Goal: Transaction & Acquisition: Purchase product/service

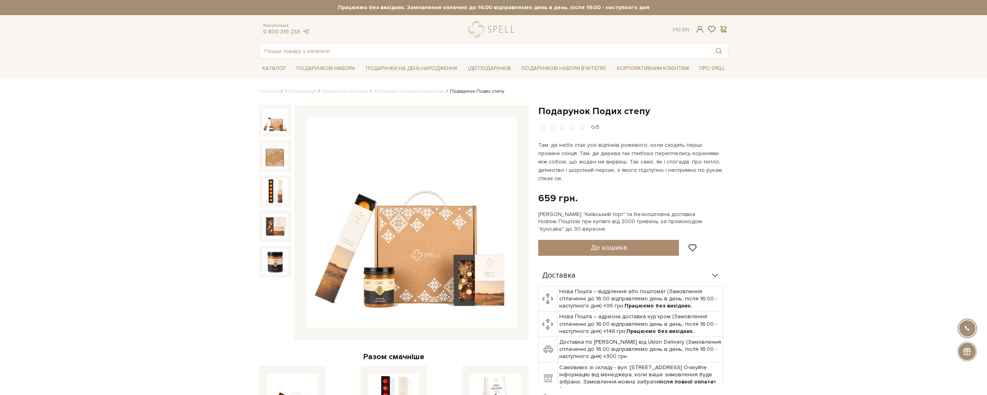
click at [432, 241] on img at bounding box center [411, 222] width 211 height 211
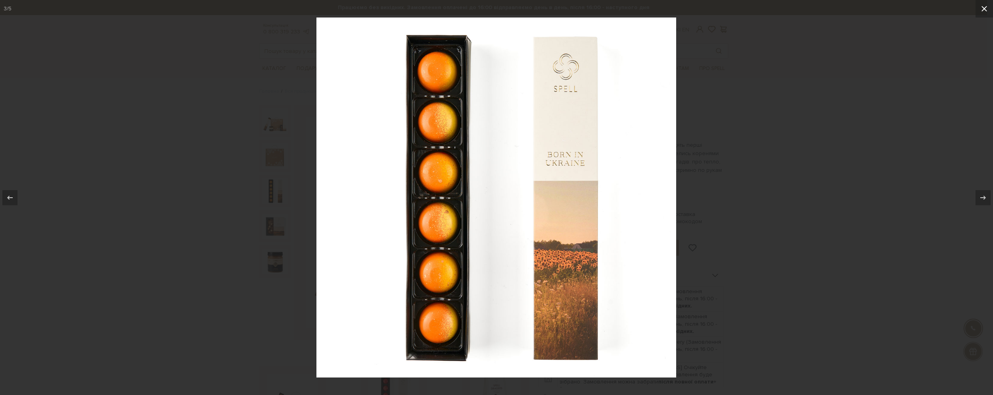
click at [984, 9] on icon at bounding box center [985, 9] width 10 height 10
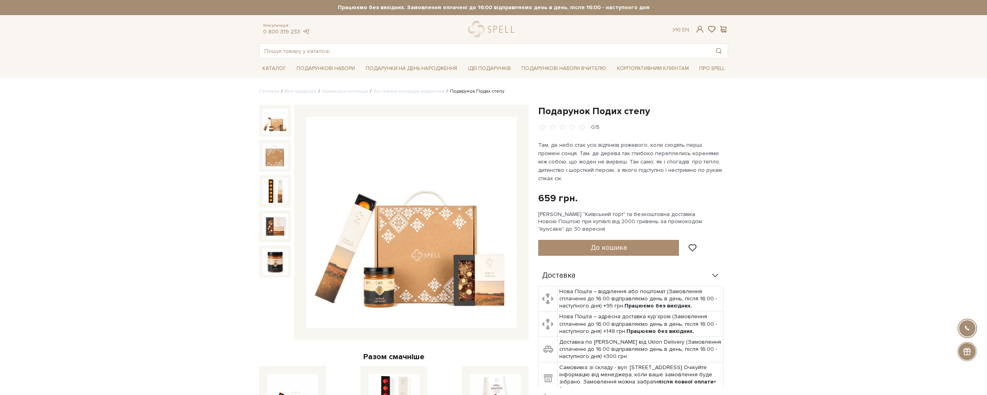
click at [621, 243] on span "До кошика" at bounding box center [609, 247] width 36 height 9
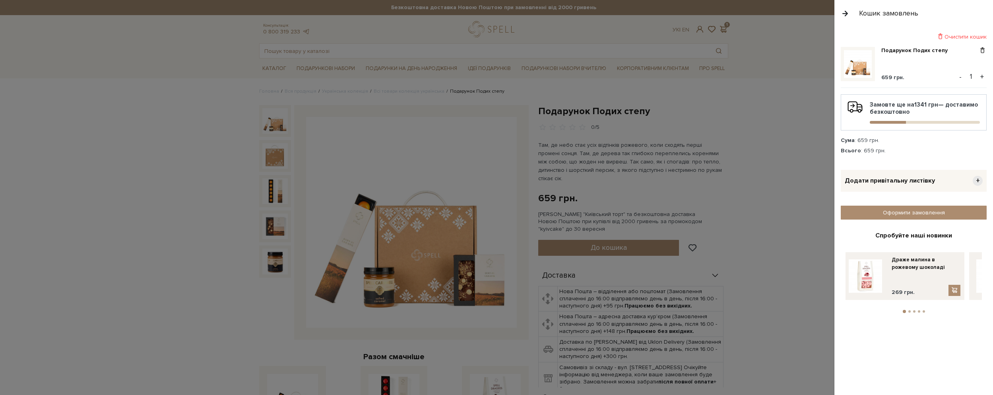
click at [768, 99] on div at bounding box center [496, 197] width 993 height 395
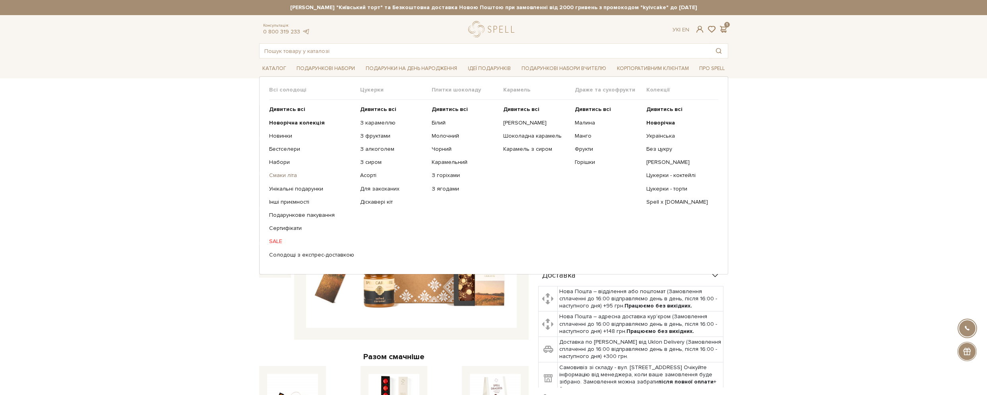
click at [279, 175] on link "Смаки літа" at bounding box center [311, 175] width 85 height 7
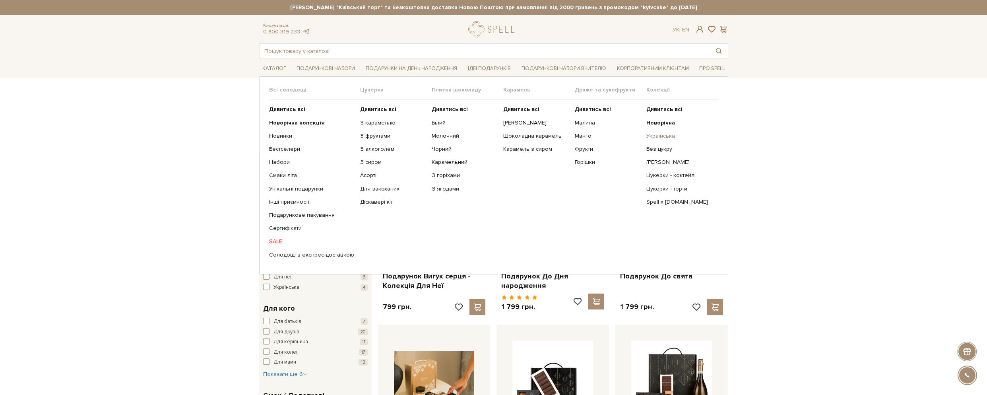
click at [666, 133] on link "Українська" at bounding box center [680, 135] width 66 height 7
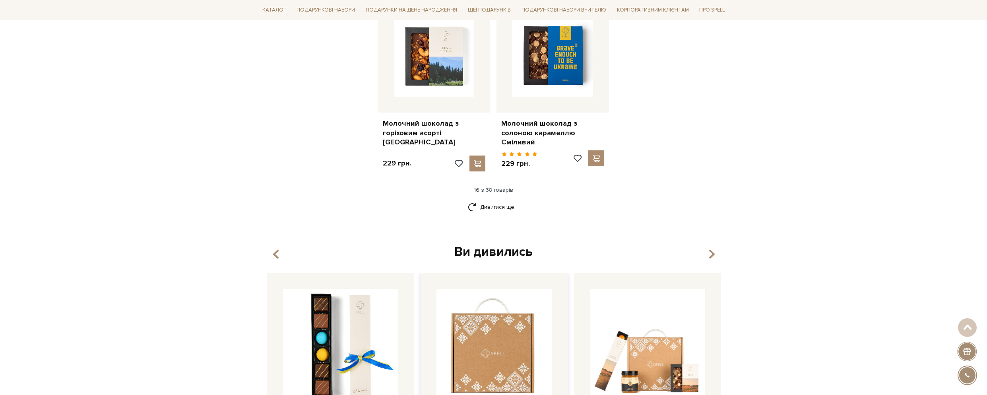
scroll to position [1074, 0]
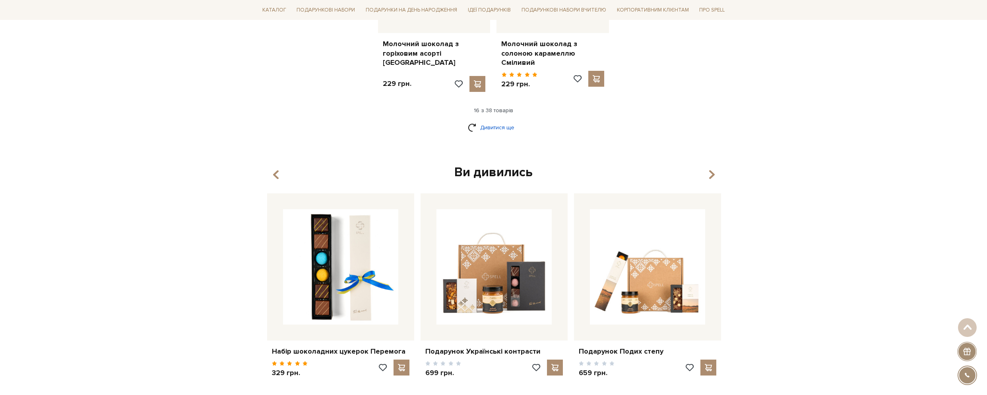
click at [504, 120] on link "Дивитися ще" at bounding box center [494, 127] width 52 height 14
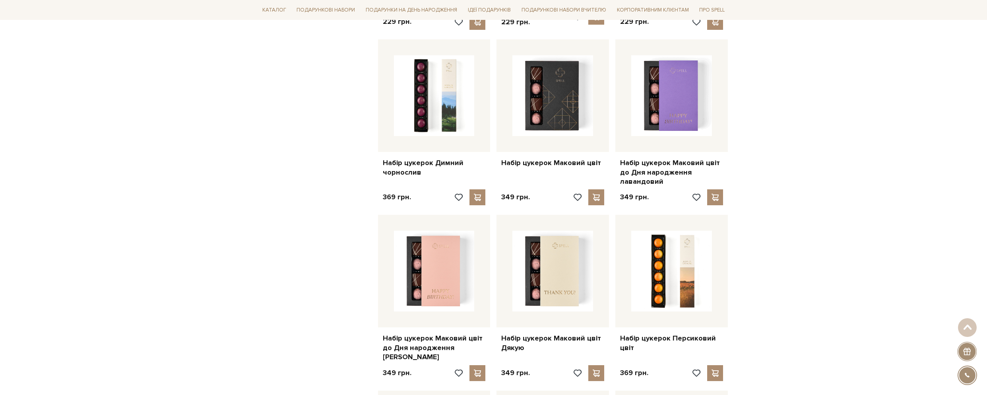
scroll to position [1233, 0]
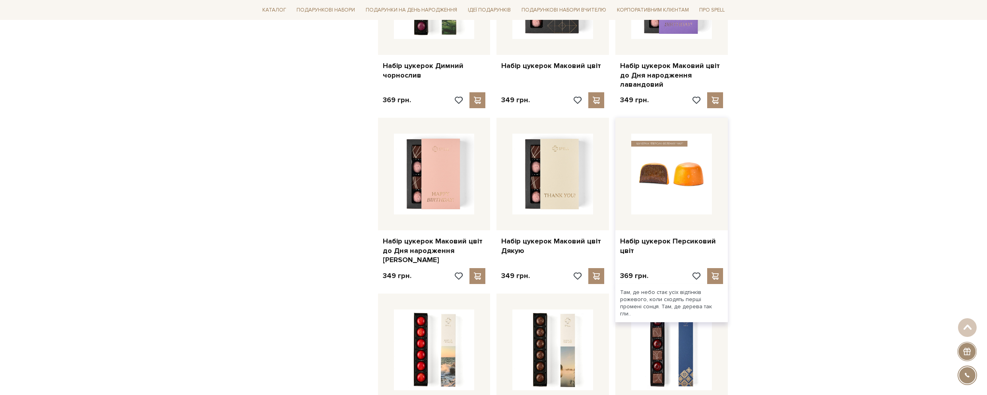
click at [684, 164] on img at bounding box center [671, 174] width 81 height 81
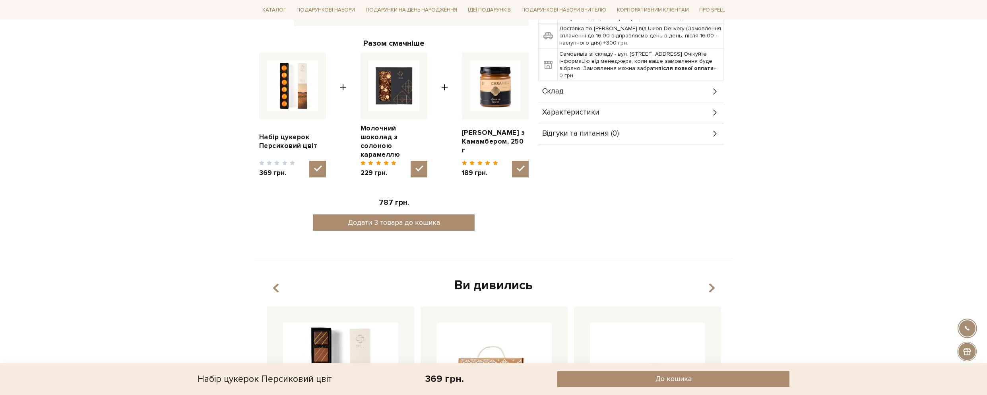
scroll to position [318, 0]
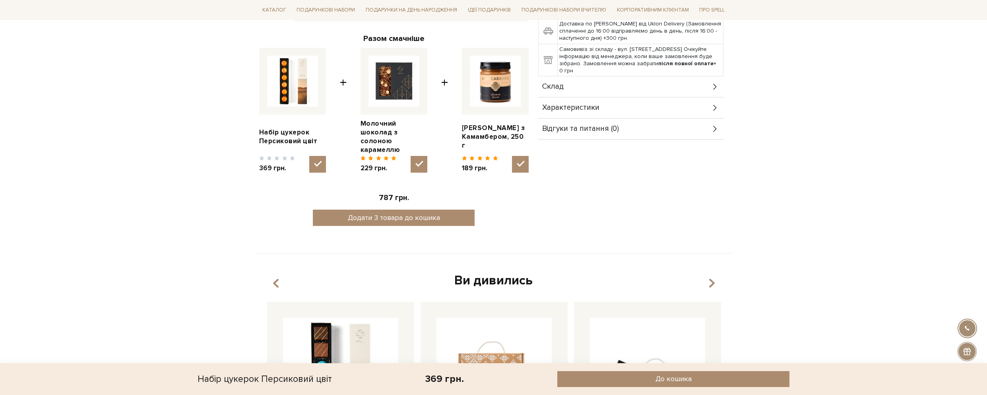
click at [711, 80] on div "Склад" at bounding box center [630, 86] width 185 height 21
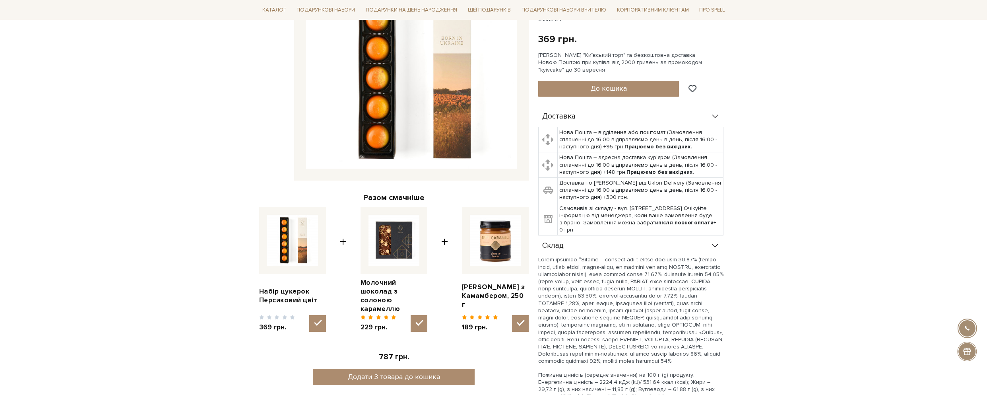
scroll to position [0, 0]
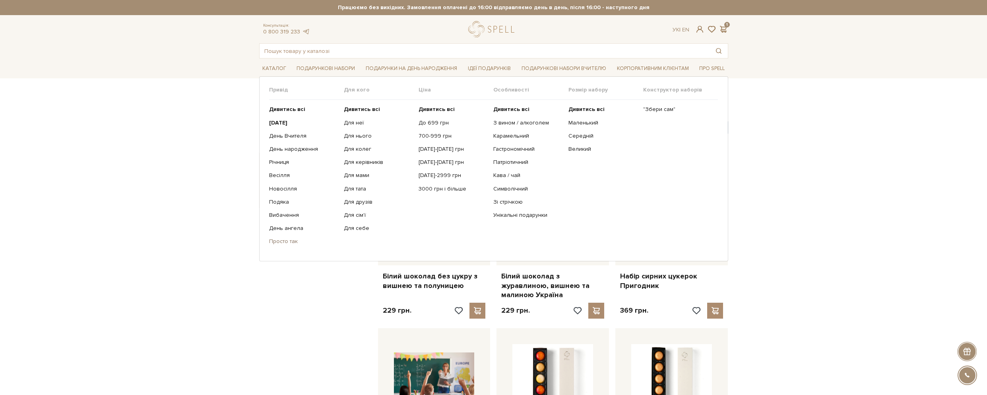
click at [282, 241] on link "Просто так" at bounding box center [303, 241] width 69 height 7
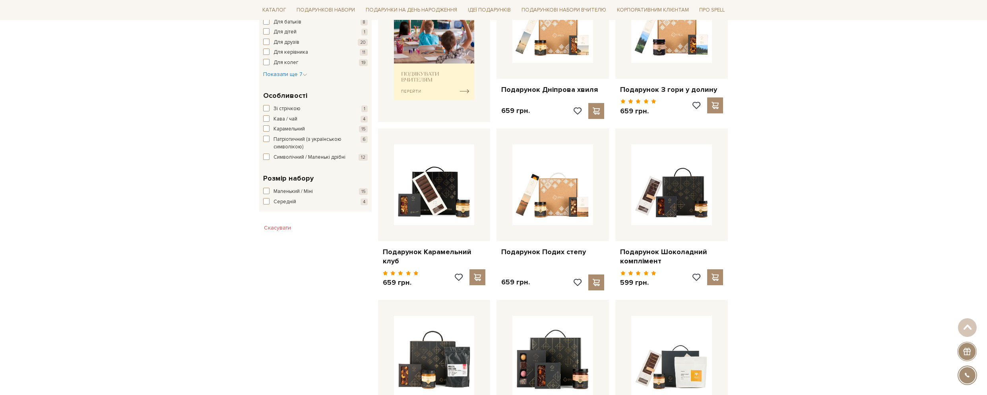
scroll to position [358, 0]
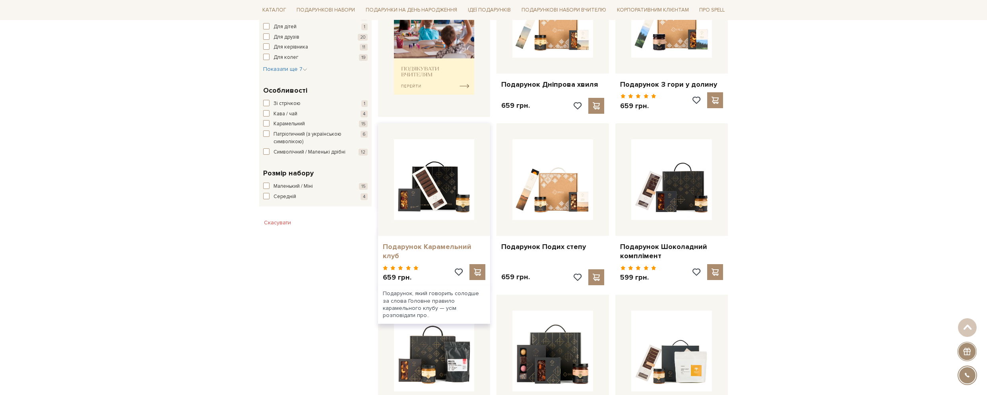
click at [470, 245] on link "Подарунок Карамельний клуб" at bounding box center [434, 251] width 103 height 19
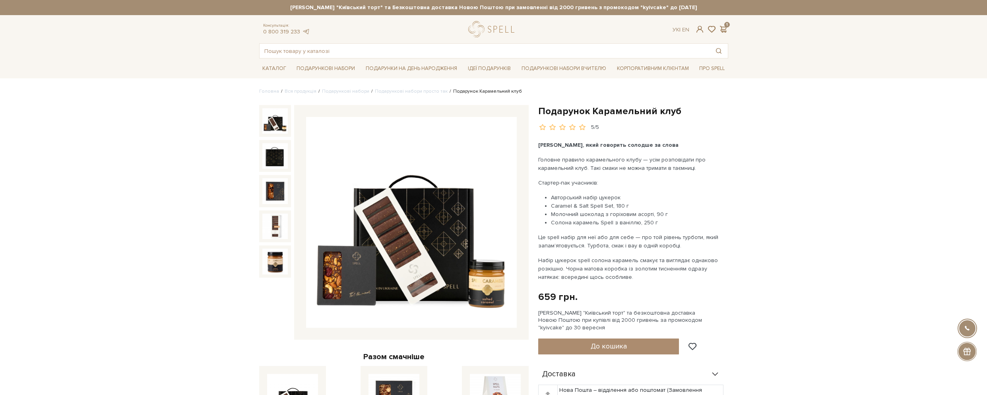
click at [278, 128] on img at bounding box center [274, 120] width 25 height 25
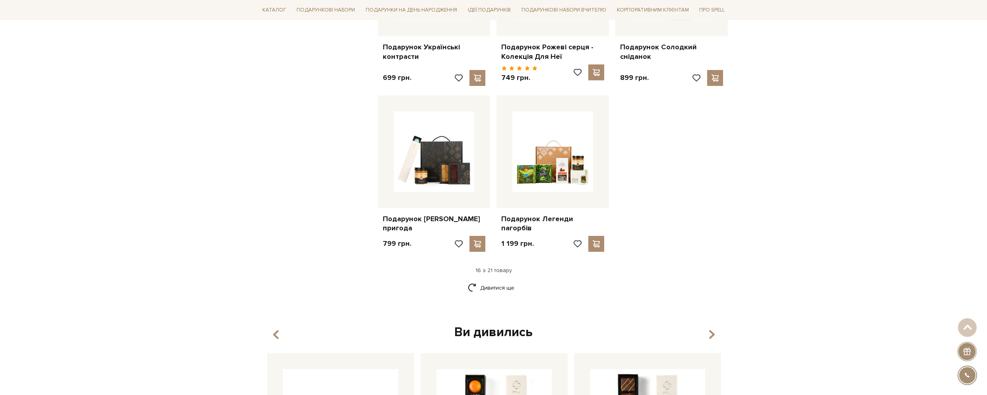
scroll to position [914, 0]
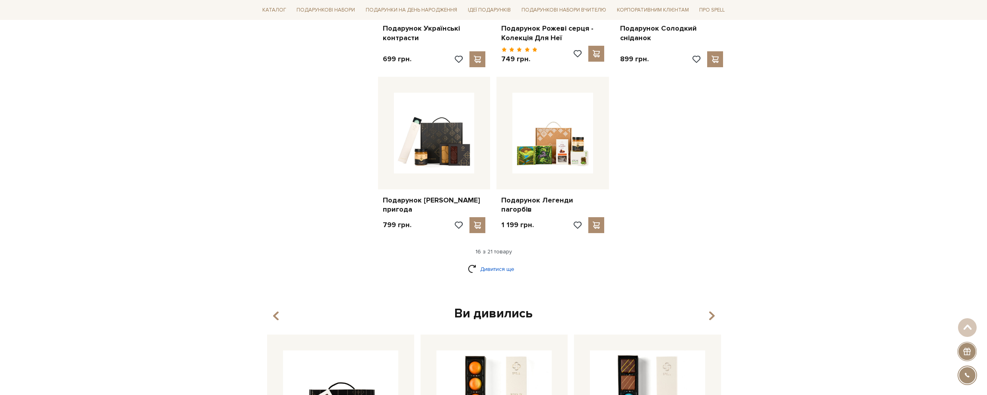
click at [492, 262] on link "Дивитися ще" at bounding box center [494, 269] width 52 height 14
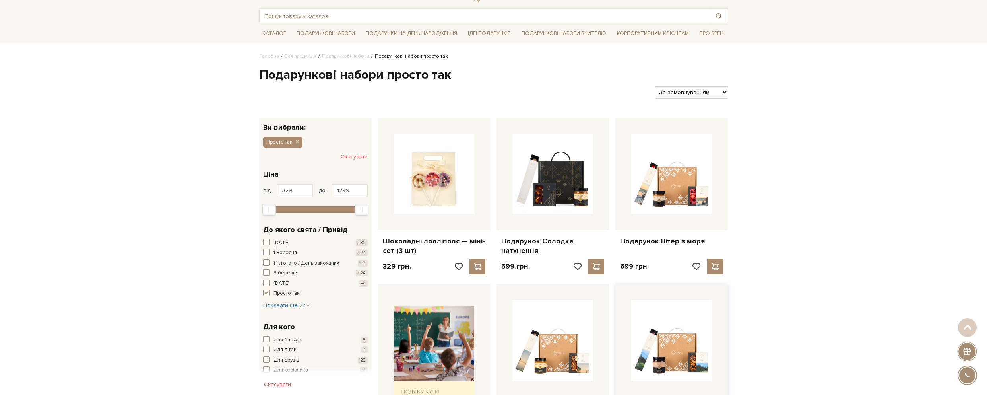
scroll to position [0, 0]
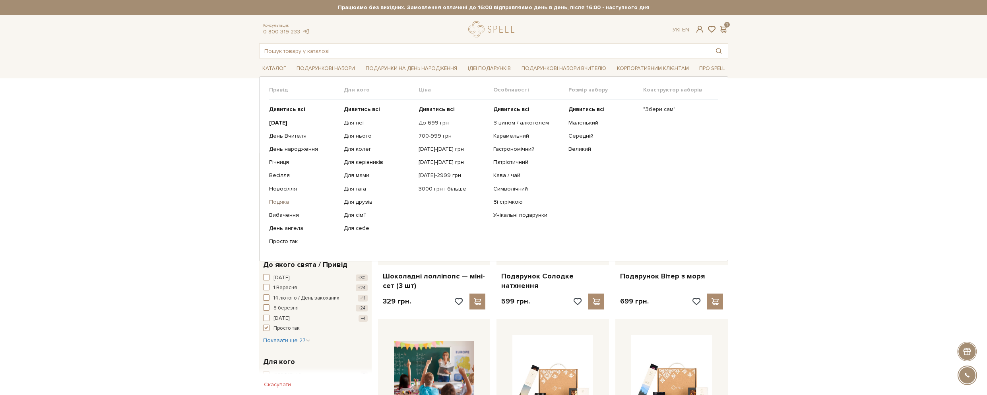
click at [278, 201] on link "Подяка" at bounding box center [303, 201] width 69 height 7
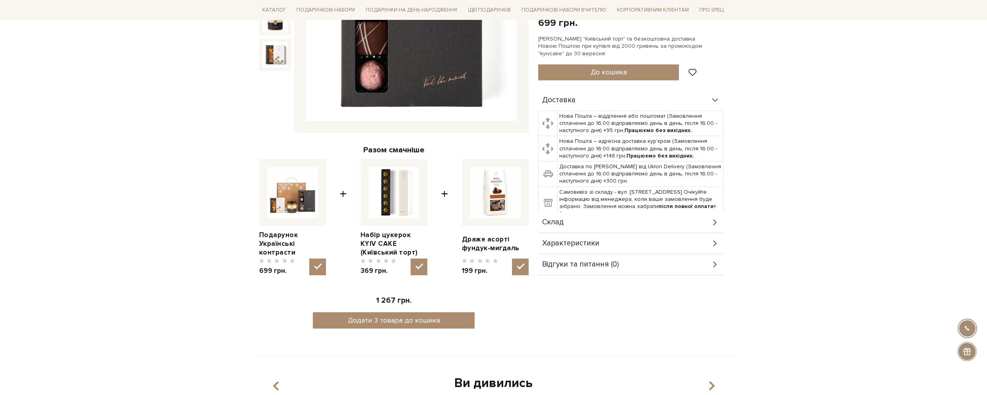
scroll to position [278, 0]
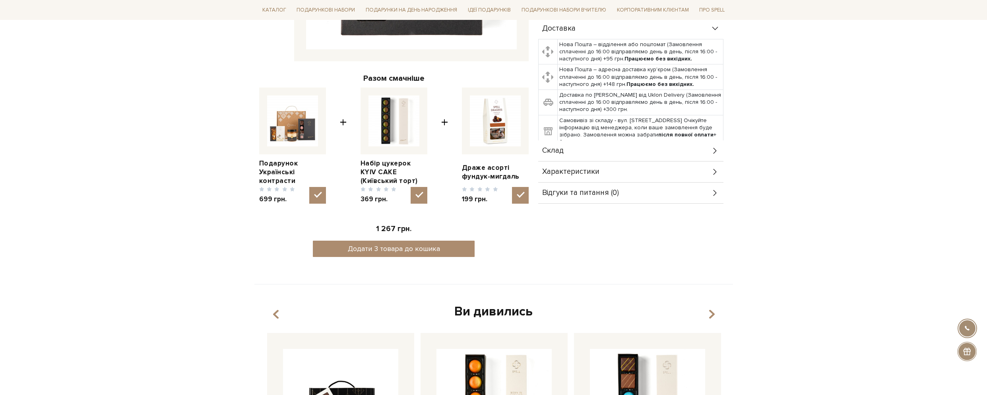
click at [714, 151] on icon at bounding box center [715, 150] width 9 height 9
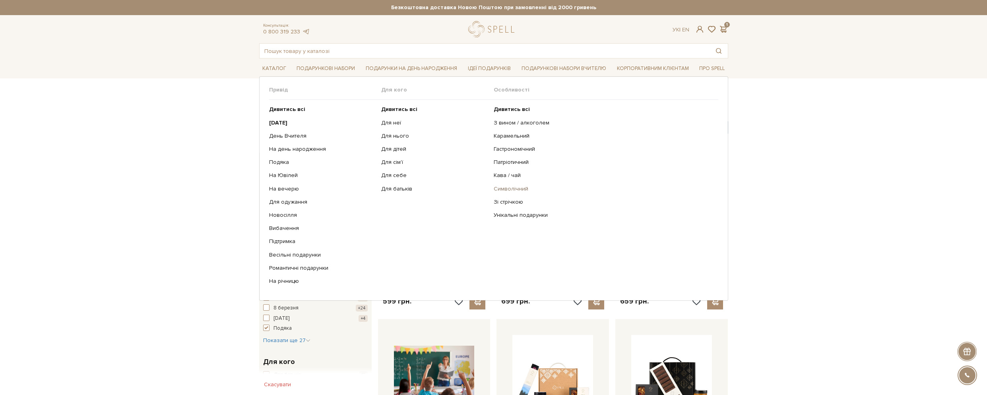
click at [524, 190] on link "Символічний" at bounding box center [603, 188] width 219 height 7
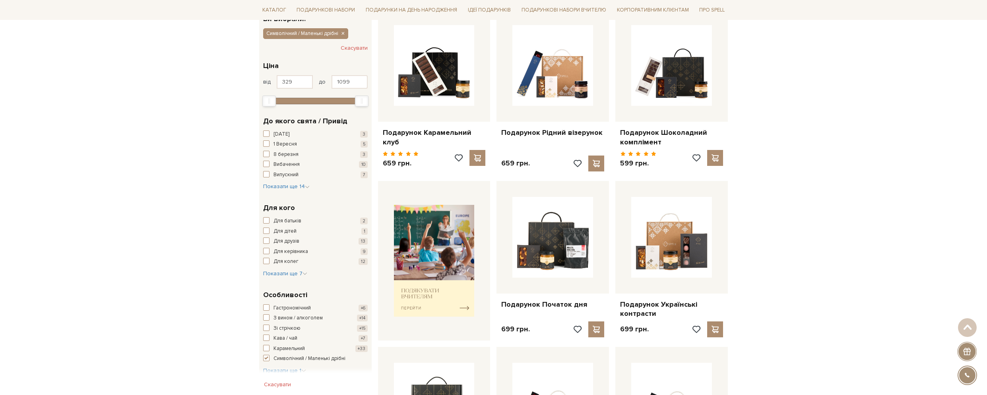
scroll to position [40, 0]
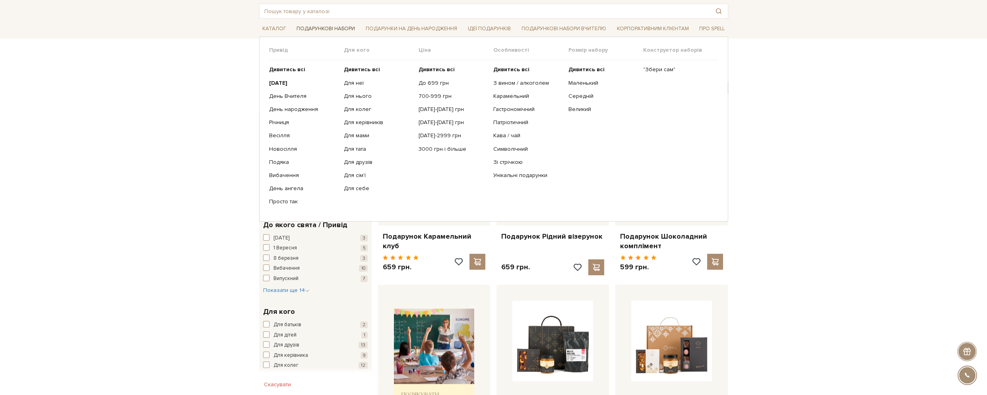
click at [326, 27] on link "Подарункові набори" at bounding box center [325, 29] width 65 height 12
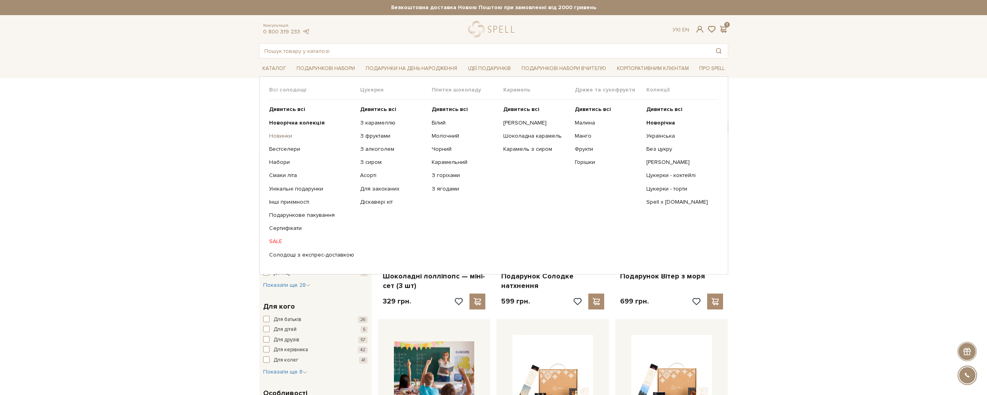
click link "Новинки"
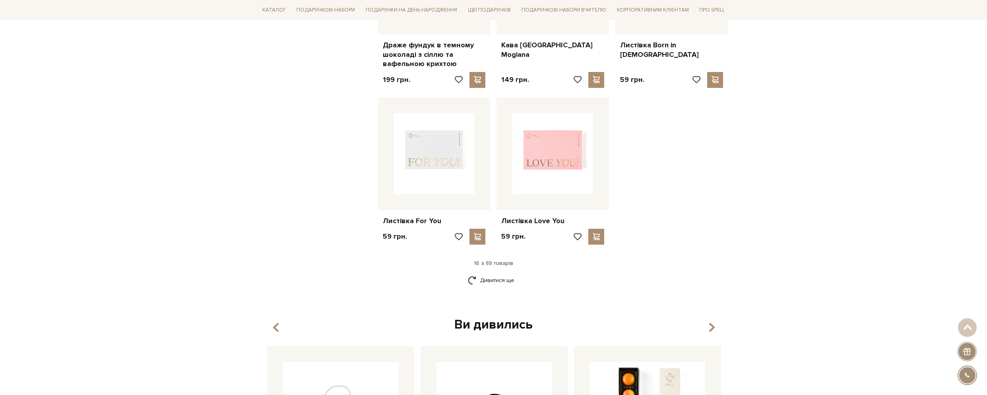
scroll to position [914, 0]
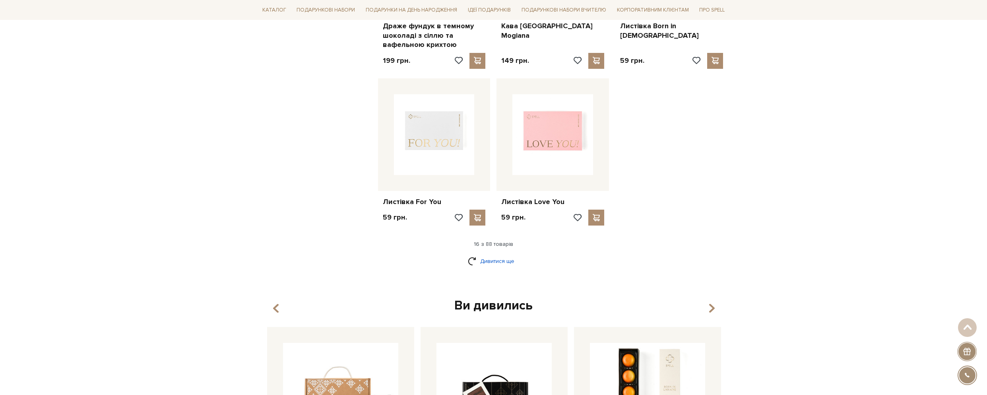
click at [493, 260] on link "Дивитися ще" at bounding box center [494, 261] width 52 height 14
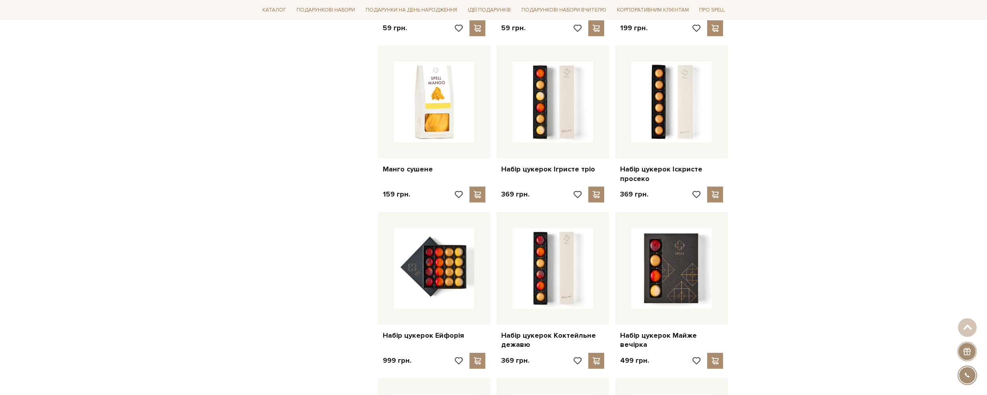
scroll to position [1312, 0]
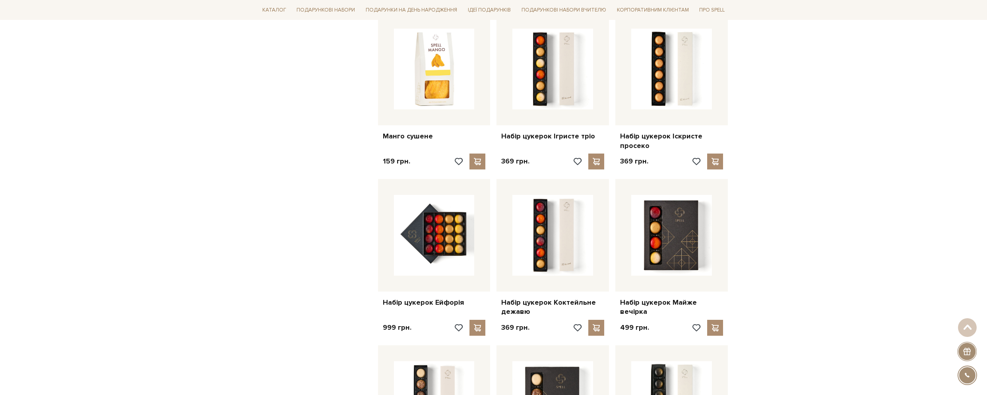
drag, startPoint x: 585, startPoint y: 135, endPoint x: 787, endPoint y: 114, distance: 202.7
click at [787, 114] on div "Головна Новинки Новинки Фільтри За замовчуванням За Ціною (зростання) За Ціною …" at bounding box center [493, 114] width 987 height 2677
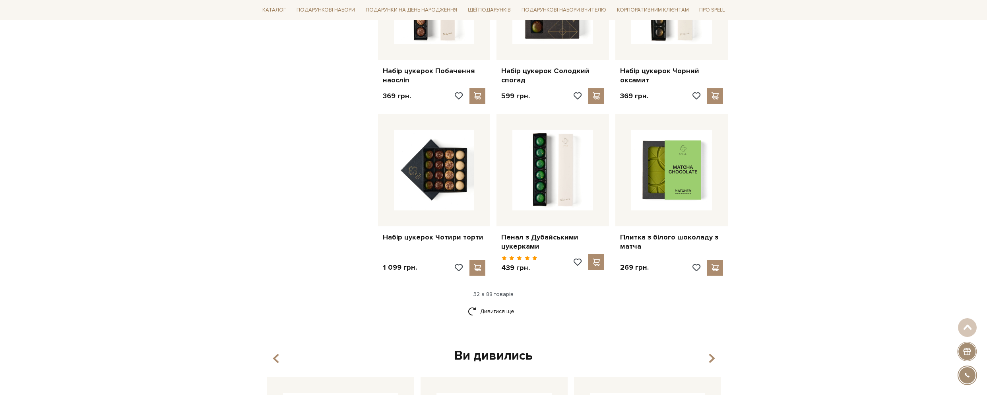
scroll to position [1749, 0]
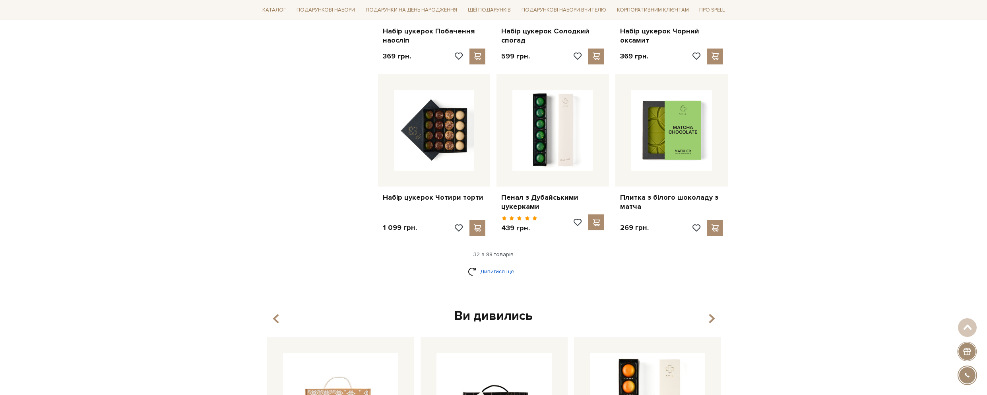
click at [499, 271] on link "Дивитися ще" at bounding box center [494, 271] width 52 height 14
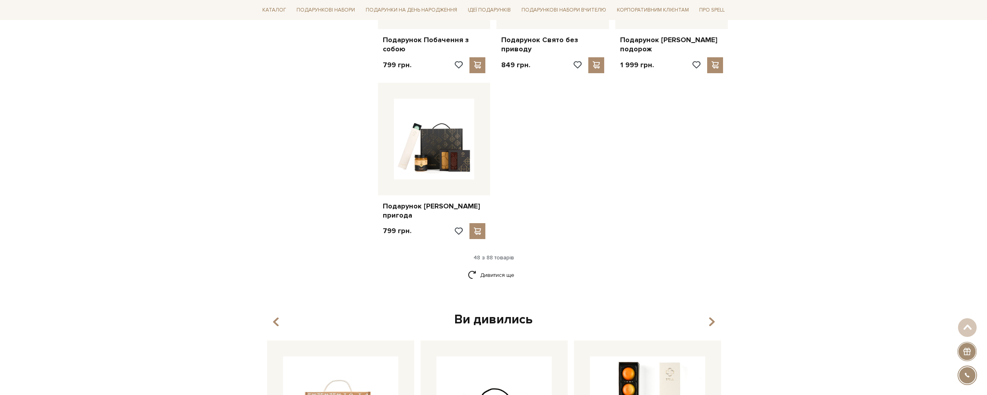
scroll to position [2743, 0]
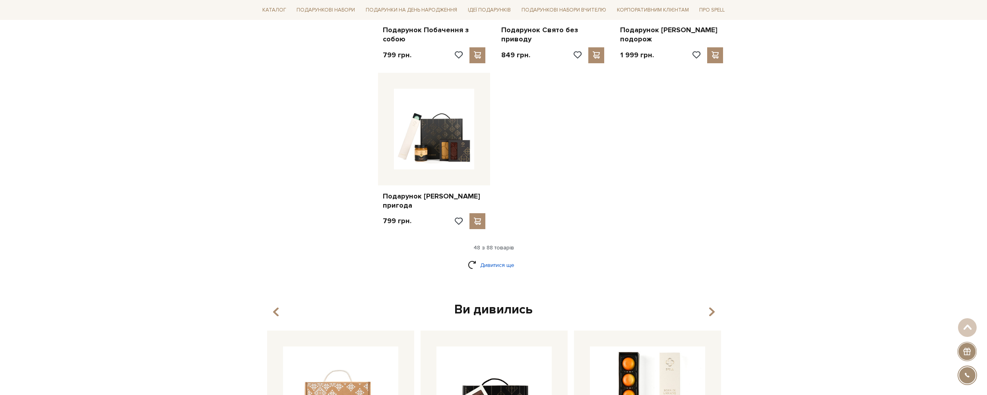
click at [507, 258] on link "Дивитися ще" at bounding box center [494, 265] width 52 height 14
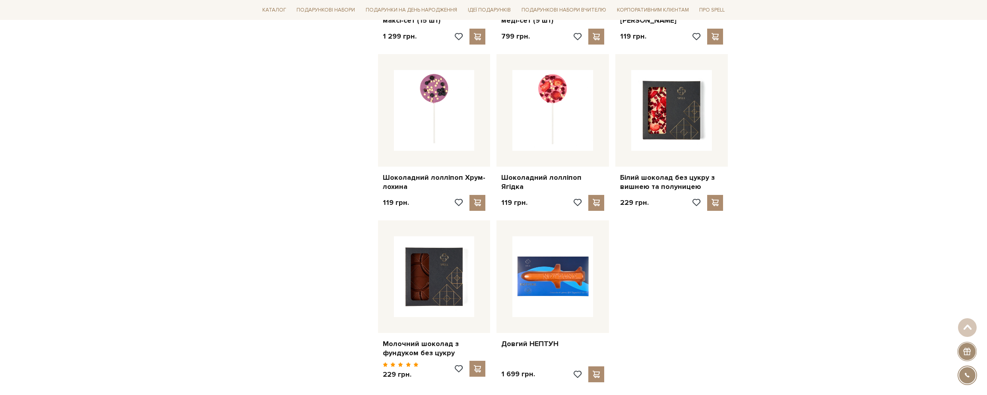
scroll to position [3539, 0]
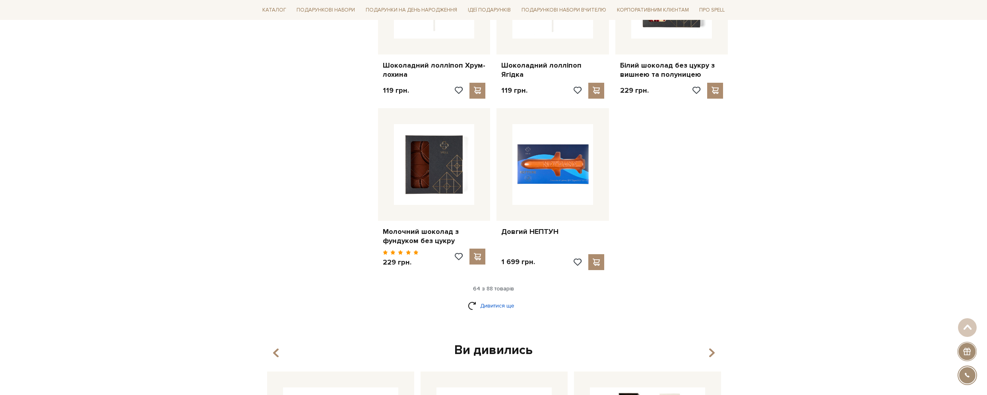
click at [506, 299] on link "Дивитися ще" at bounding box center [494, 306] width 52 height 14
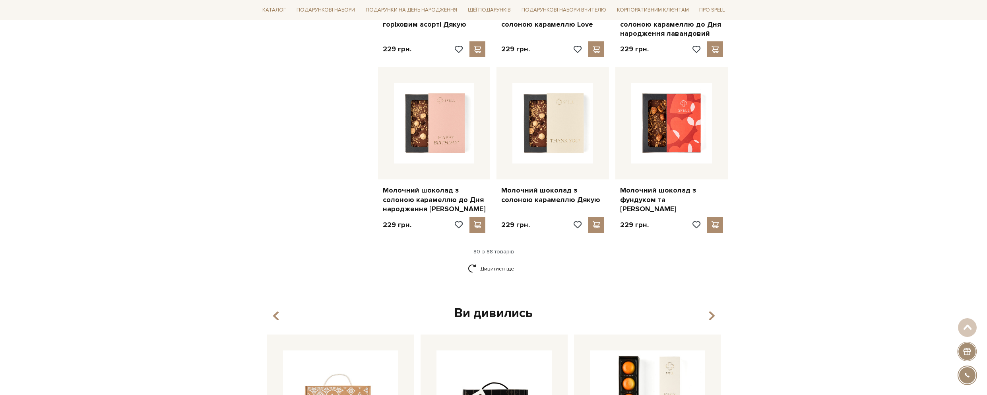
scroll to position [4493, 0]
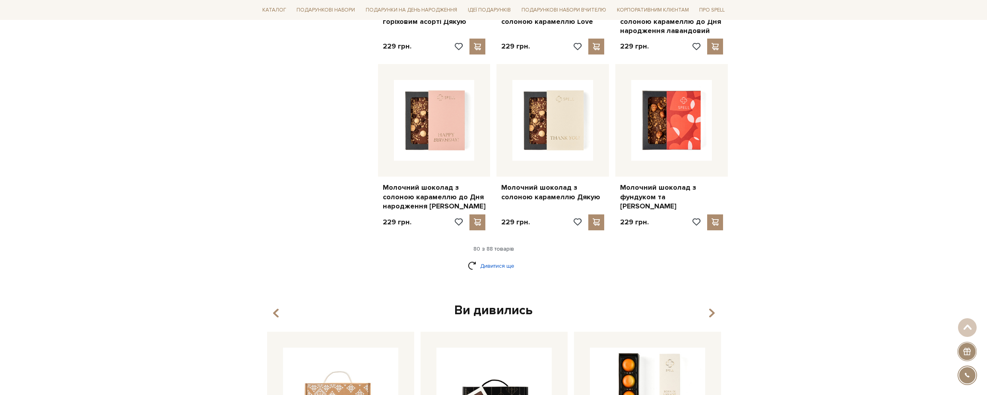
click at [509, 259] on link "Дивитися ще" at bounding box center [494, 266] width 52 height 14
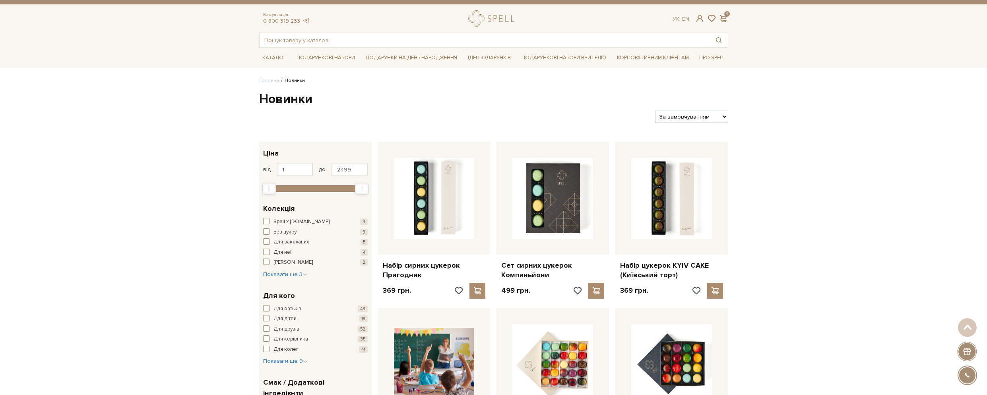
scroll to position [0, 0]
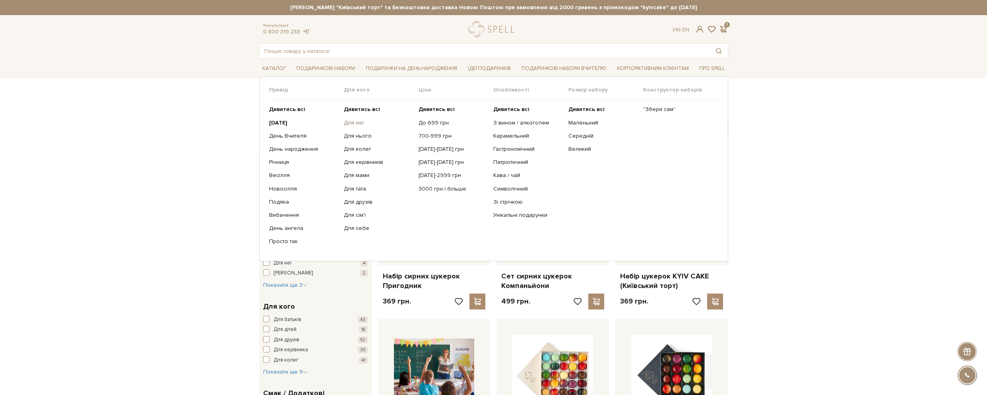
click at [359, 121] on link "Для неї" at bounding box center [378, 122] width 69 height 7
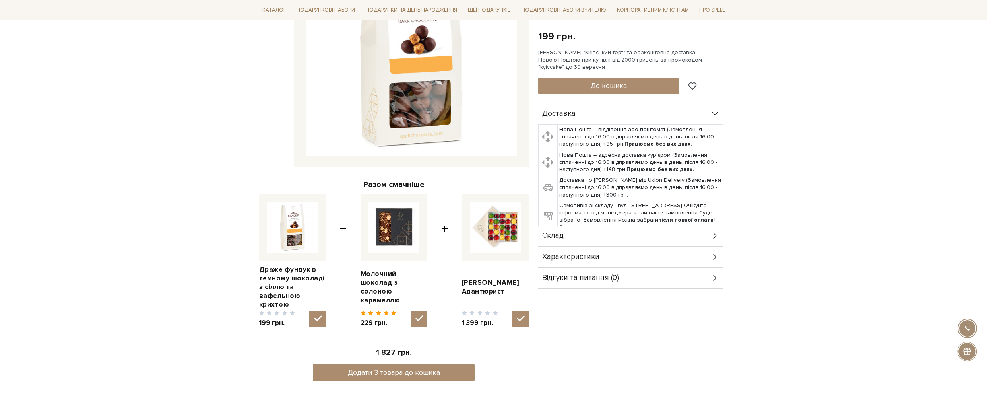
scroll to position [278, 0]
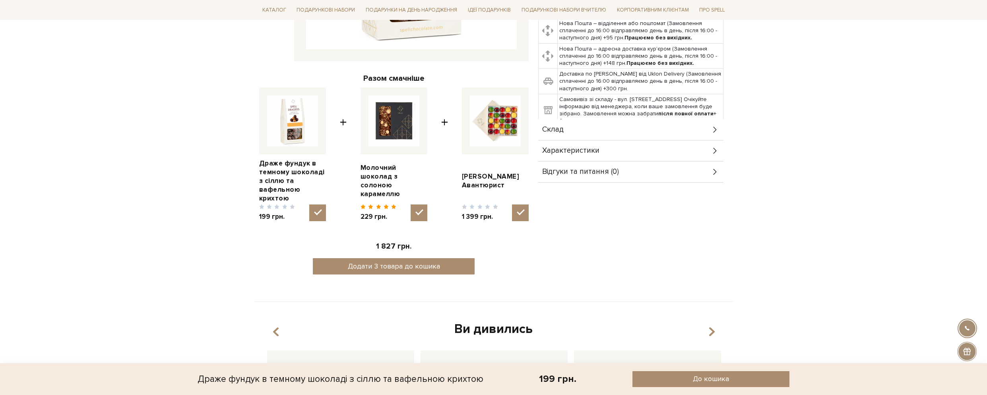
click at [711, 132] on icon at bounding box center [715, 129] width 9 height 9
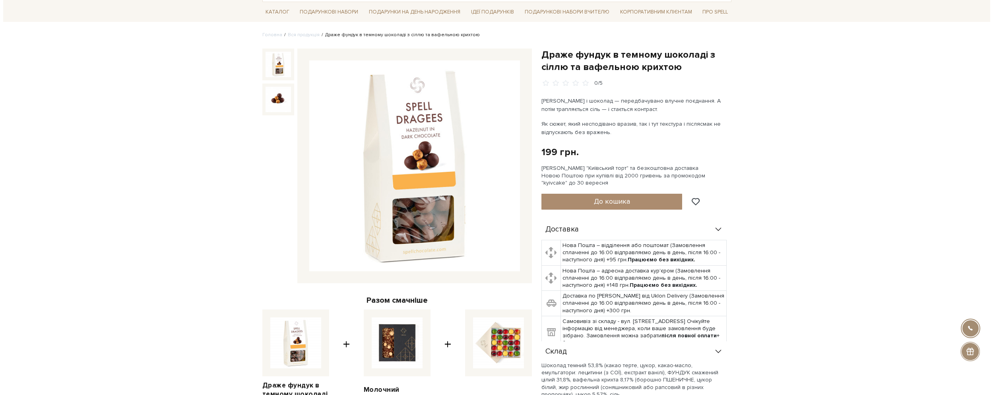
scroll to position [0, 0]
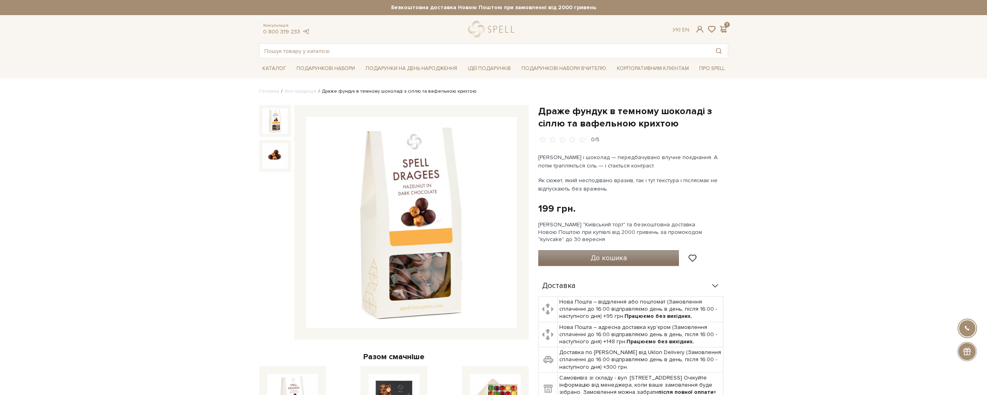
click at [624, 254] on span "До кошика" at bounding box center [609, 257] width 36 height 9
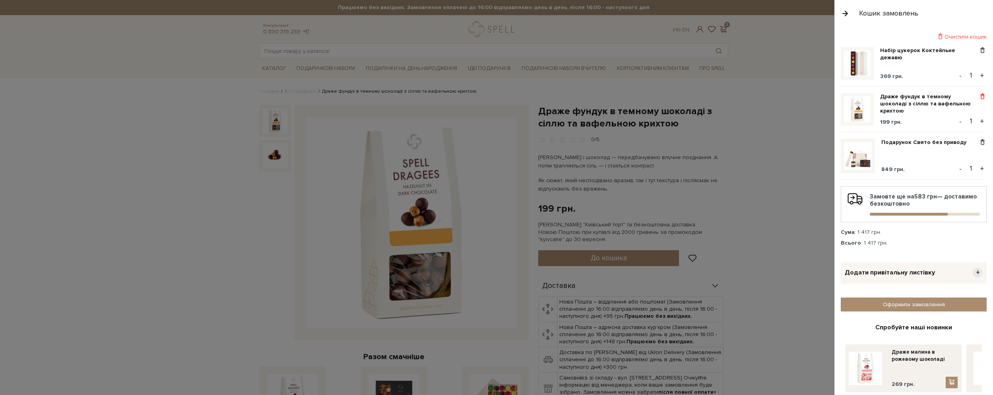
click at [979, 97] on span at bounding box center [983, 96] width 8 height 7
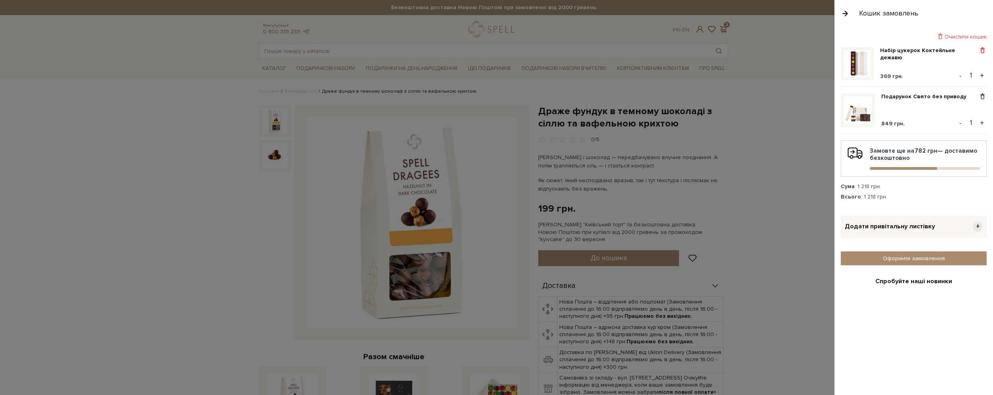
click at [980, 51] on span at bounding box center [983, 50] width 8 height 7
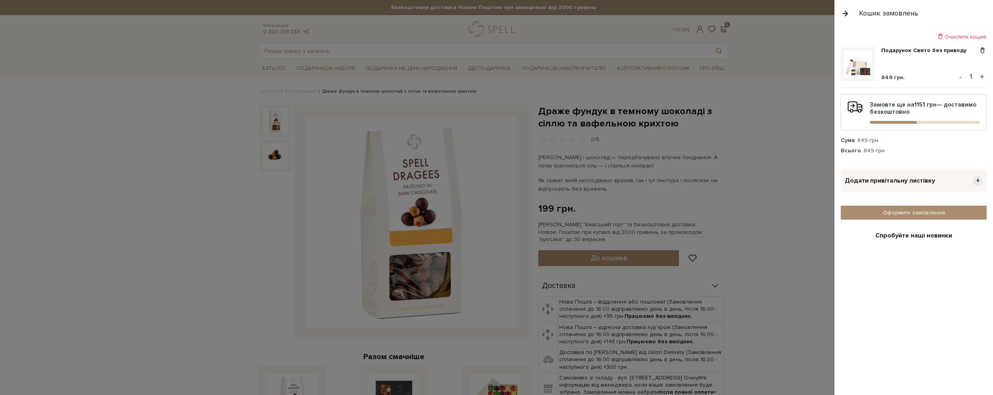
click at [973, 181] on span "+" at bounding box center [978, 181] width 10 height 10
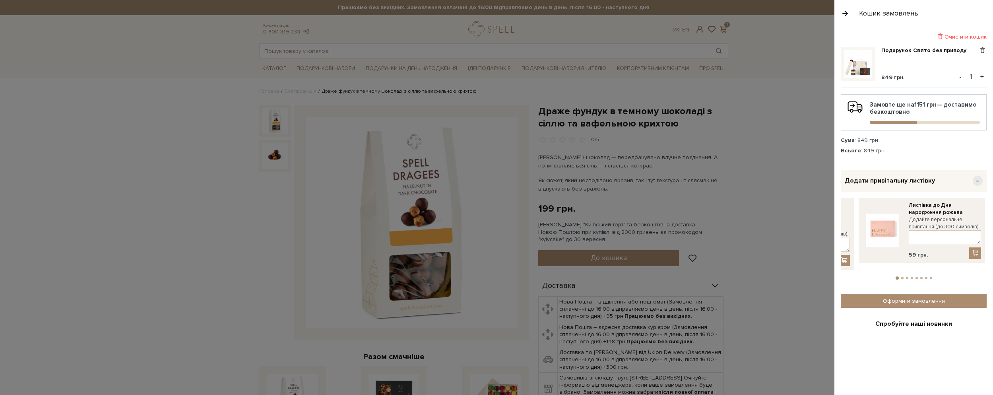
drag, startPoint x: 975, startPoint y: 205, endPoint x: 865, endPoint y: 216, distance: 110.3
click at [864, 216] on link at bounding box center [883, 230] width 40 height 57
drag, startPoint x: 959, startPoint y: 214, endPoint x: 867, endPoint y: 216, distance: 91.5
click at [867, 216] on div "Листівка до Дня народження рожева Додайте персональне привітання (до 300 символ…" at bounding box center [832, 230] width 72 height 57
drag, startPoint x: 943, startPoint y: 215, endPoint x: 843, endPoint y: 221, distance: 100.0
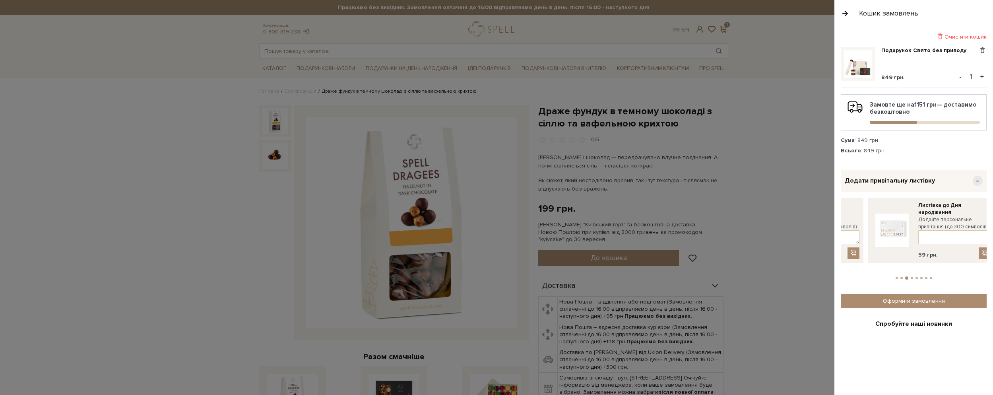
click at [843, 221] on div "Листівка-вдячність шампань Додайте персональне привітання (до 300 символів): 59…" at bounding box center [823, 230] width 72 height 57
drag, startPoint x: 926, startPoint y: 214, endPoint x: 831, endPoint y: 216, distance: 95.1
drag, startPoint x: 951, startPoint y: 206, endPoint x: 862, endPoint y: 213, distance: 89.3
click at [862, 212] on div "Листівка-вдячність Додайте персональне привітання (до 300 символів): 59 грн." at bounding box center [834, 227] width 72 height 50
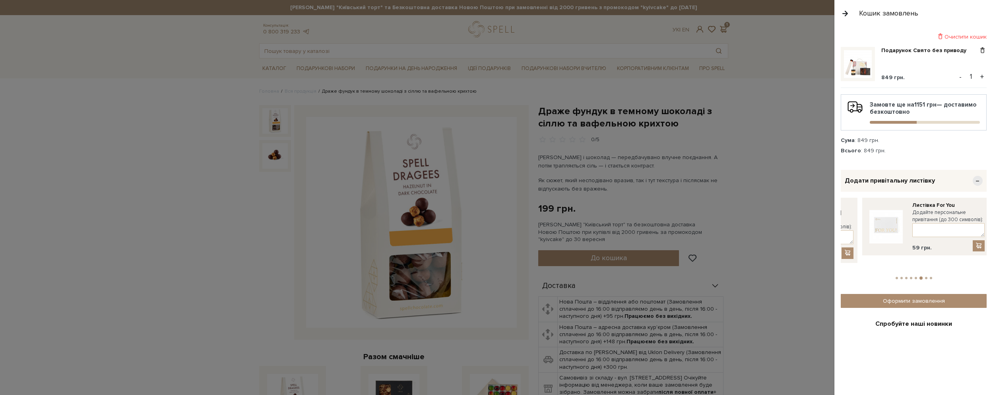
drag, startPoint x: 954, startPoint y: 209, endPoint x: 845, endPoint y: 213, distance: 109.0
click at [845, 216] on label "Додайте персональне привітання (до 300 символів):" at bounding box center [817, 223] width 72 height 14
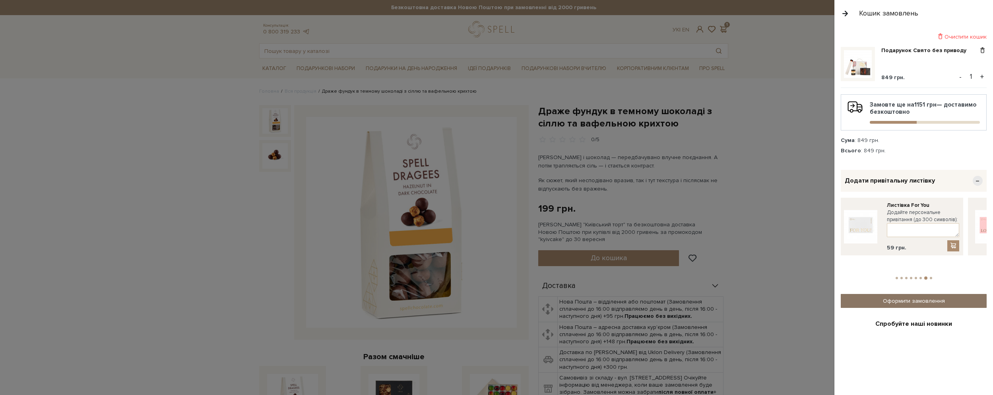
click at [897, 294] on link "Оформити замовлення" at bounding box center [914, 301] width 146 height 14
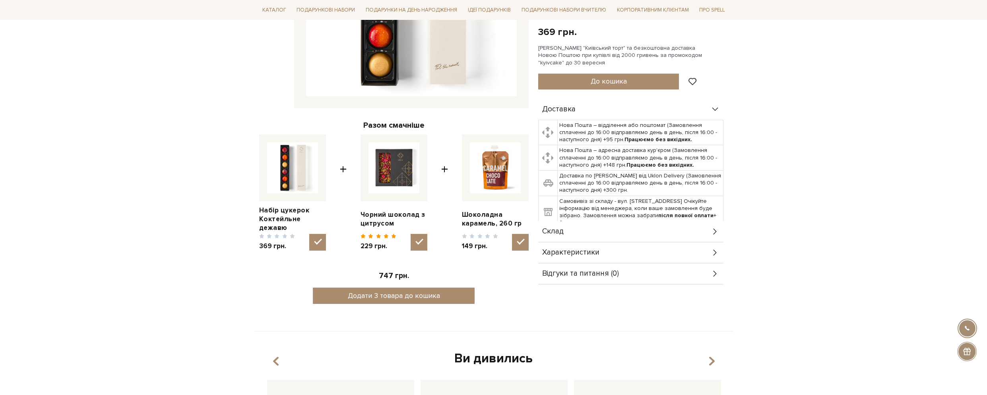
scroll to position [239, 0]
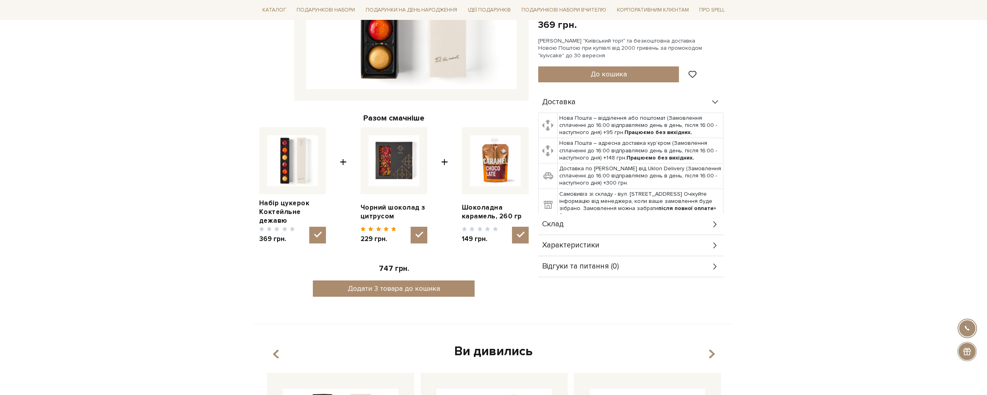
click at [715, 227] on icon at bounding box center [715, 224] width 9 height 9
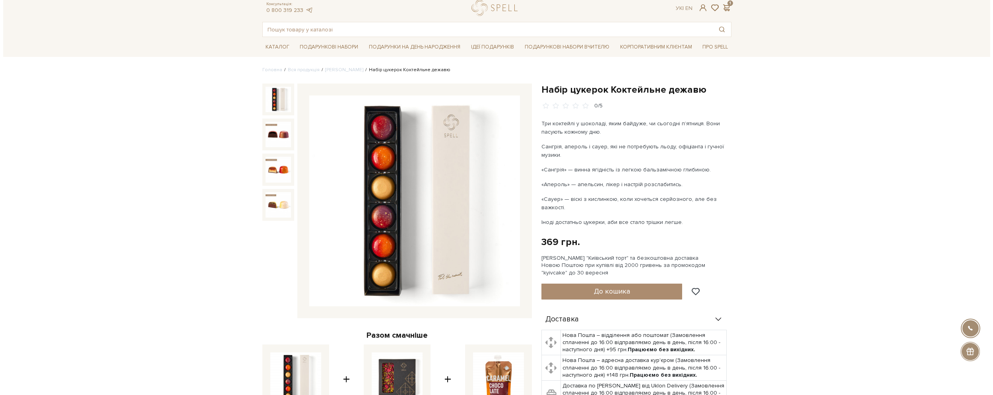
scroll to position [40, 0]
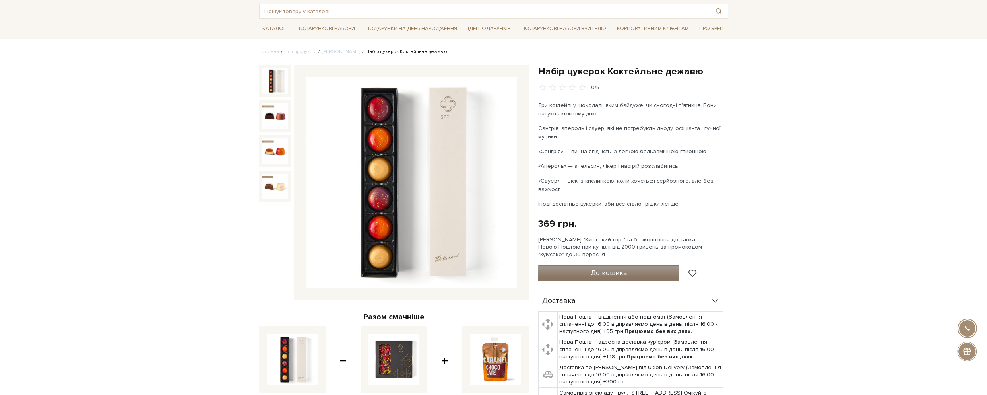
click at [618, 278] on button "До кошика" at bounding box center [608, 273] width 141 height 16
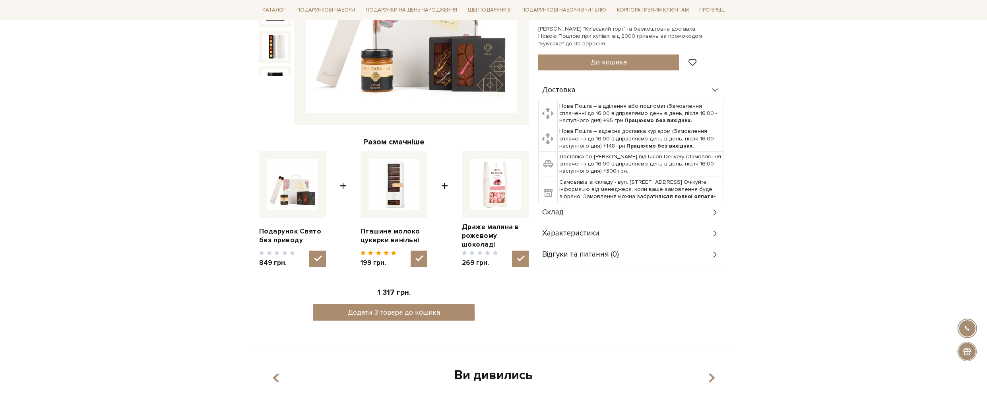
scroll to position [239, 0]
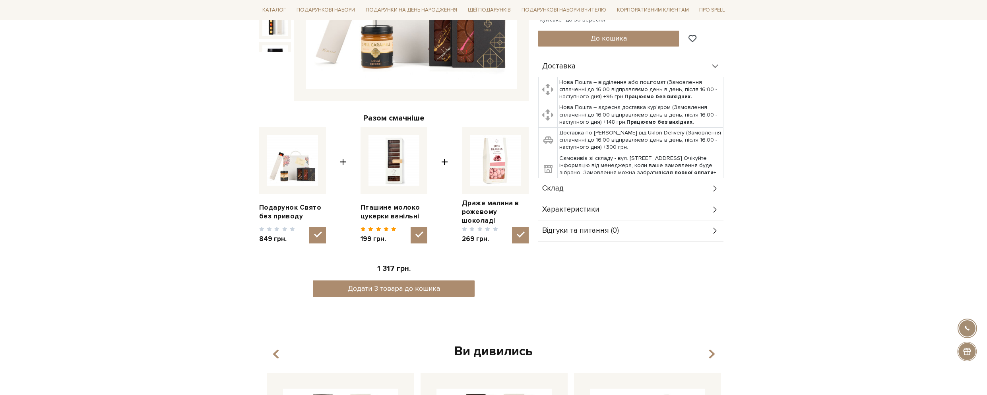
click at [708, 192] on div "Склад" at bounding box center [630, 188] width 185 height 21
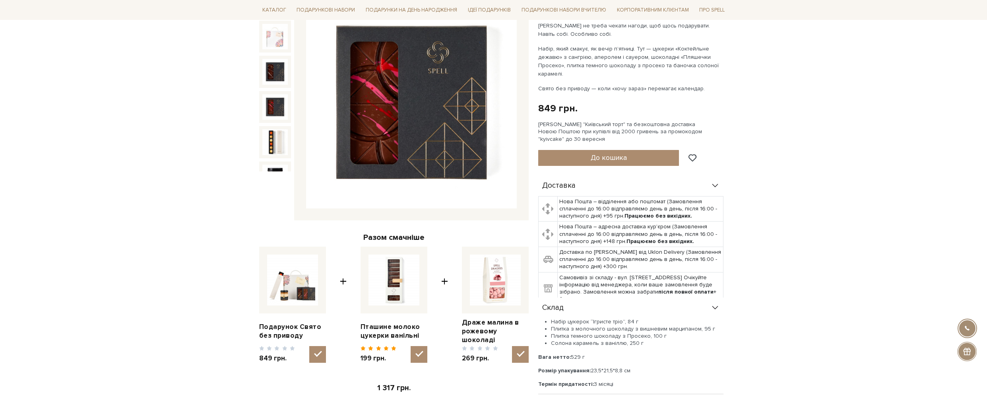
scroll to position [0, 0]
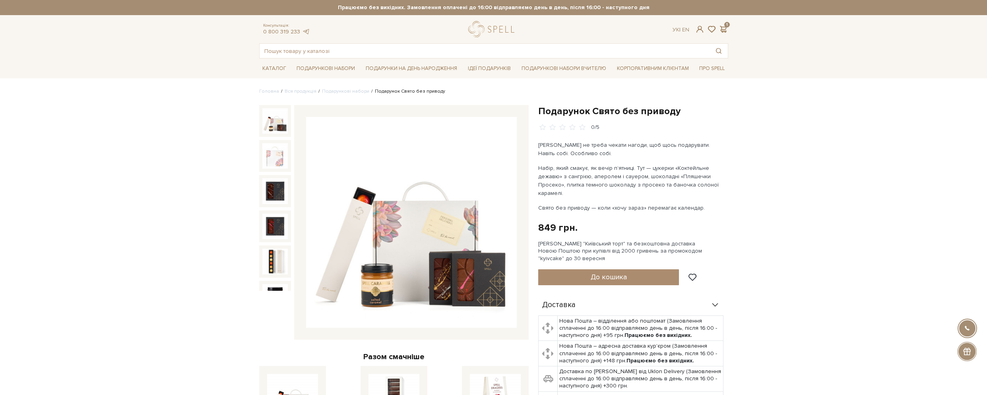
click at [276, 122] on img at bounding box center [274, 120] width 25 height 25
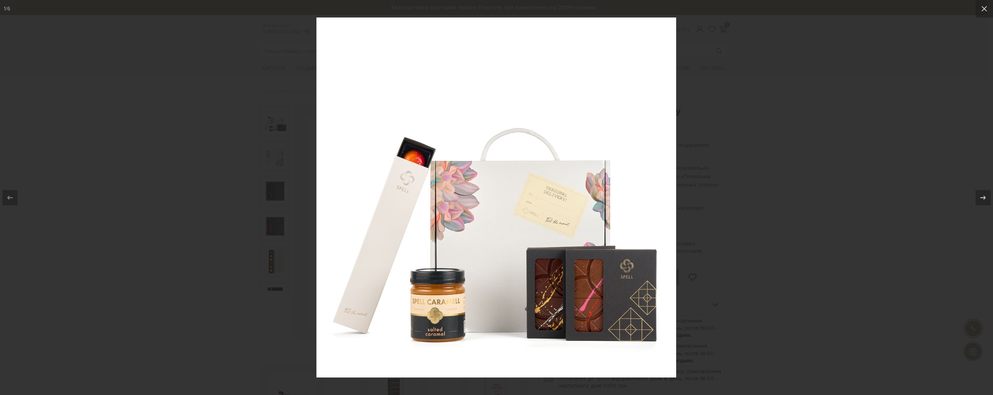
click at [806, 219] on div at bounding box center [496, 197] width 993 height 395
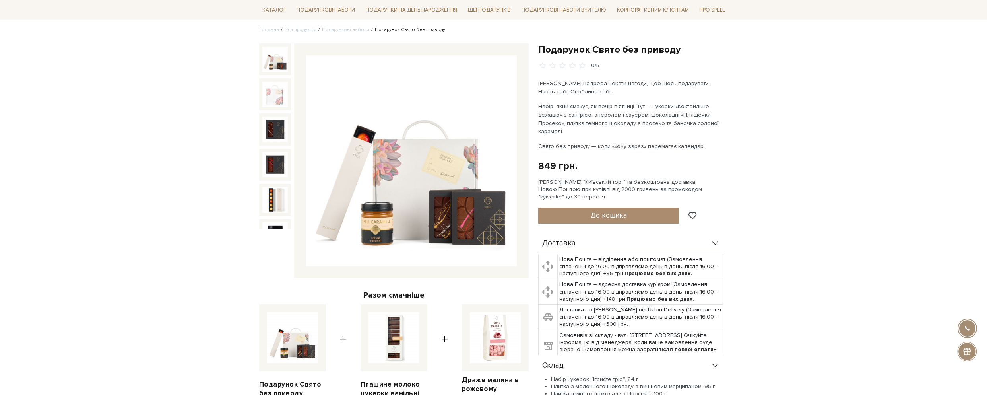
scroll to position [80, 0]
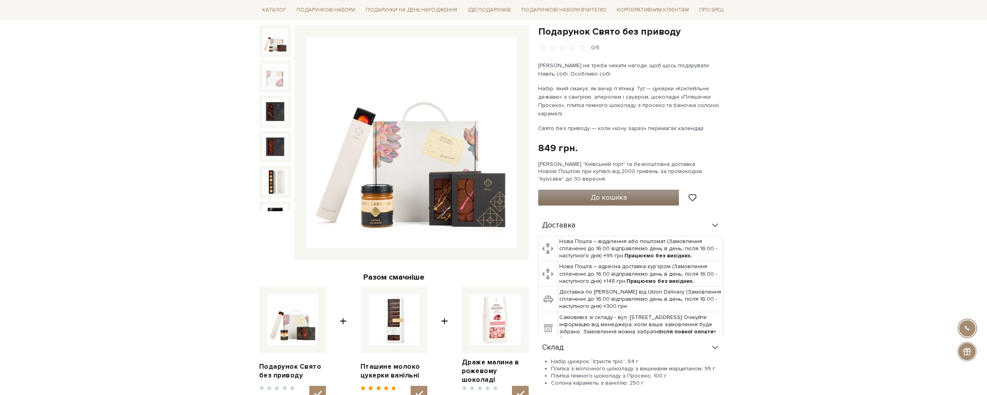
click at [607, 197] on span "До кошика" at bounding box center [609, 197] width 36 height 9
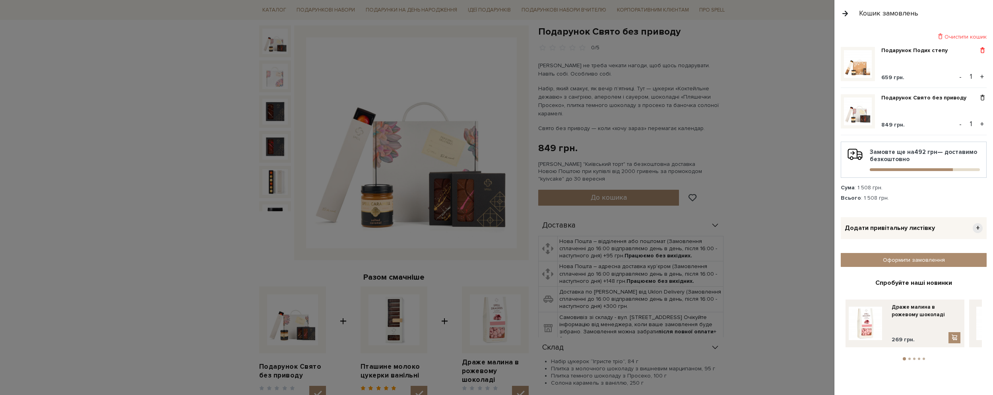
click at [982, 49] on span at bounding box center [983, 50] width 8 height 7
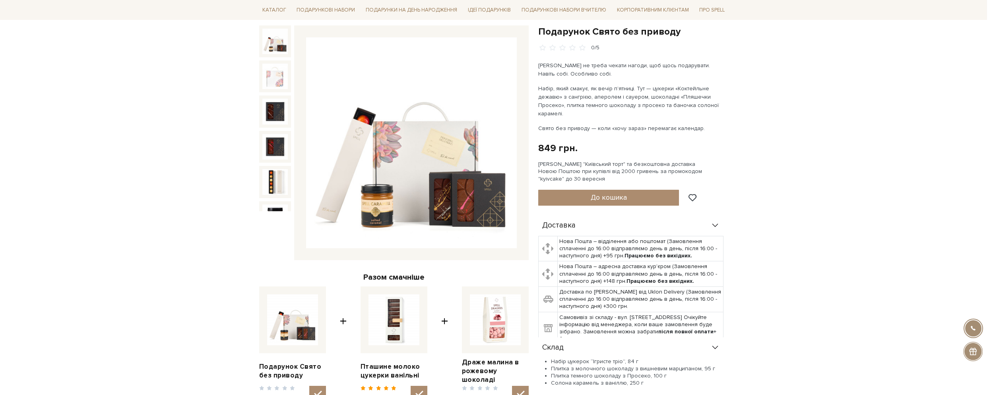
drag, startPoint x: 773, startPoint y: 78, endPoint x: 700, endPoint y: 56, distance: 76.6
click at [773, 77] on div at bounding box center [496, 197] width 993 height 395
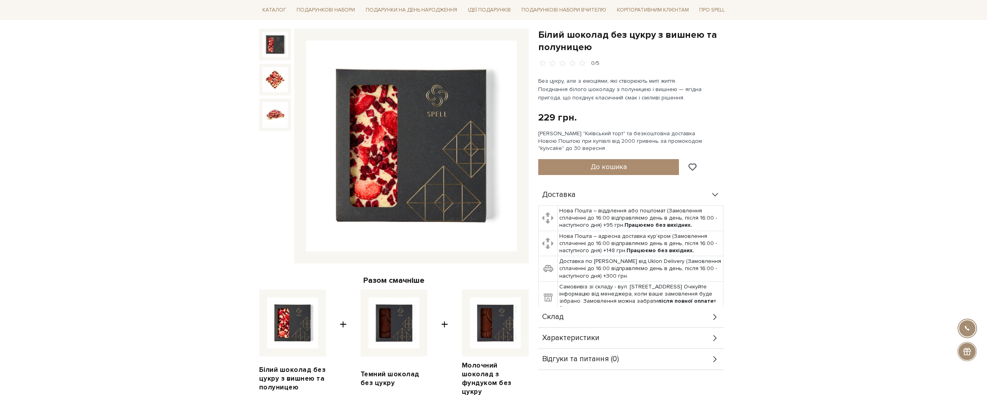
scroll to position [80, 0]
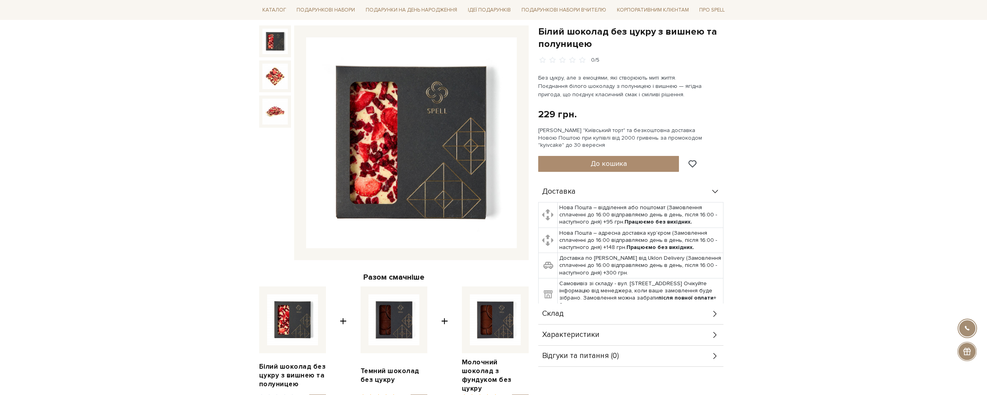
click at [711, 312] on div "Склад" at bounding box center [630, 313] width 185 height 21
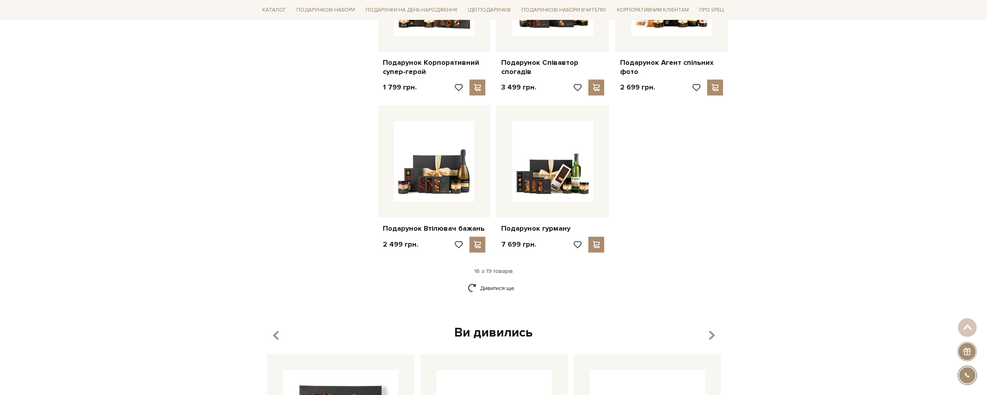
scroll to position [875, 0]
click at [500, 286] on link "Дивитися ще" at bounding box center [494, 288] width 52 height 14
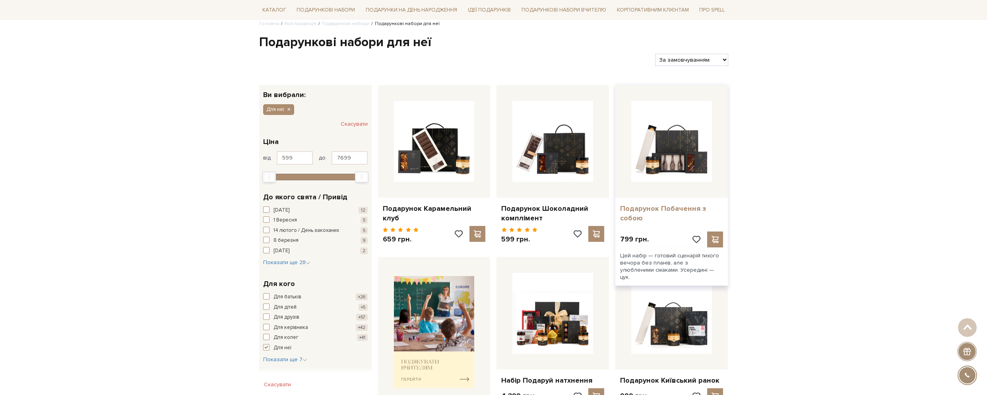
scroll to position [0, 0]
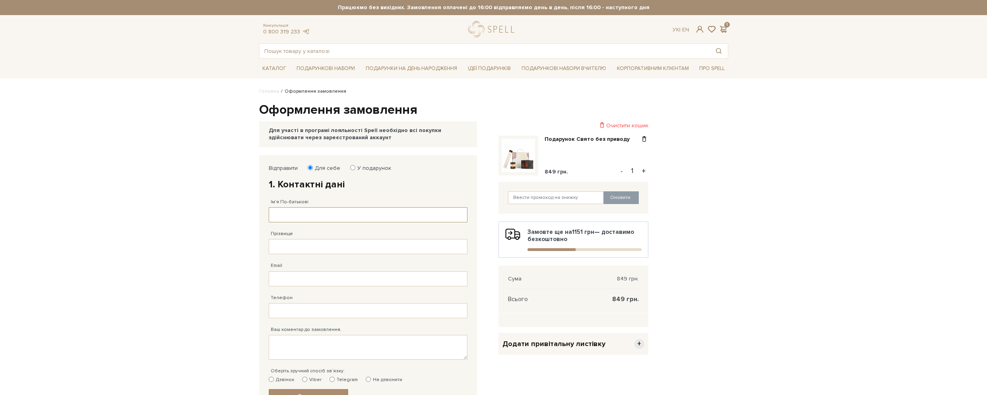
click at [324, 217] on input "Ім'я По-батькові" at bounding box center [368, 214] width 199 height 15
type input "Наталія Валентинівна"
click at [351, 249] on input "Прізвище" at bounding box center [368, 246] width 199 height 15
type input "Тур"
click at [280, 275] on input "Email" at bounding box center [368, 278] width 199 height 15
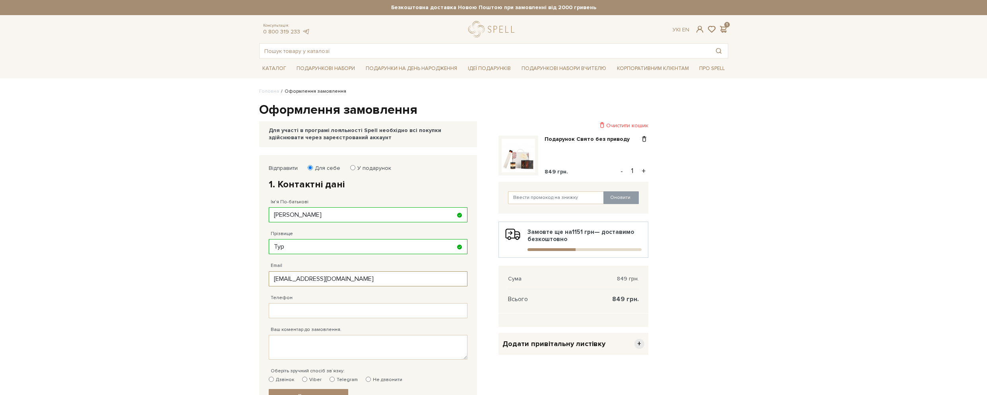
type input "natalim@ukr.net"
click at [311, 311] on input "Телефон" at bounding box center [368, 310] width 199 height 15
type input "38 (096) 380 30 93"
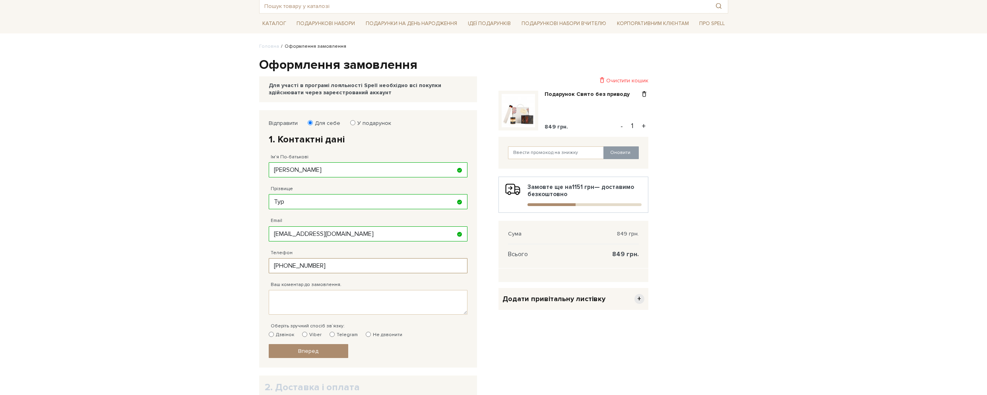
scroll to position [159, 0]
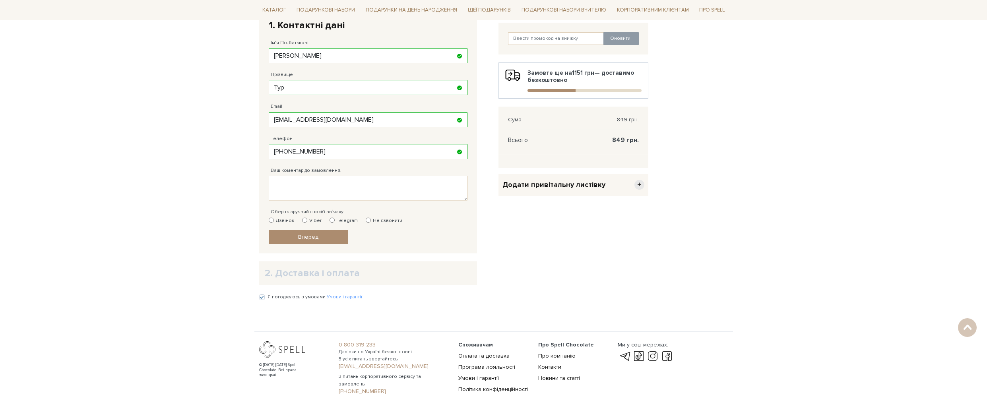
click at [301, 221] on div "Дзвінок Viber Telegram Не дзвонити" at bounding box center [368, 220] width 199 height 7
click at [330, 220] on input "Telegram" at bounding box center [332, 219] width 5 height 5
radio input "true"
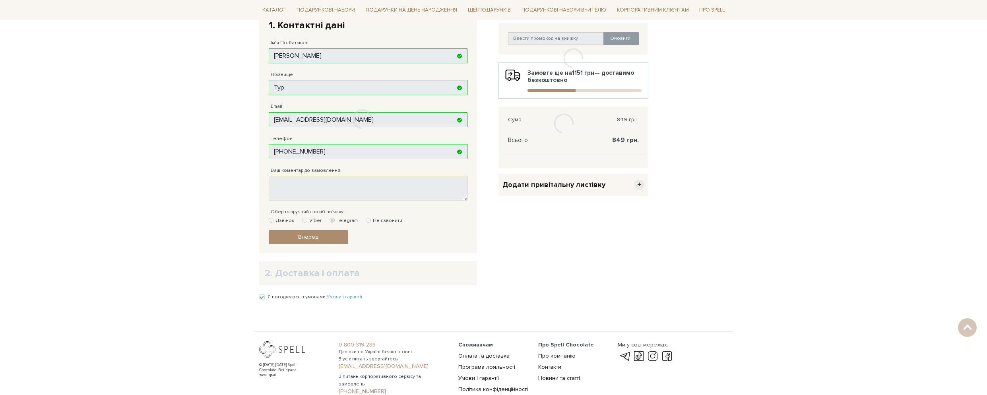
click at [305, 221] on div at bounding box center [362, 119] width 207 height 247
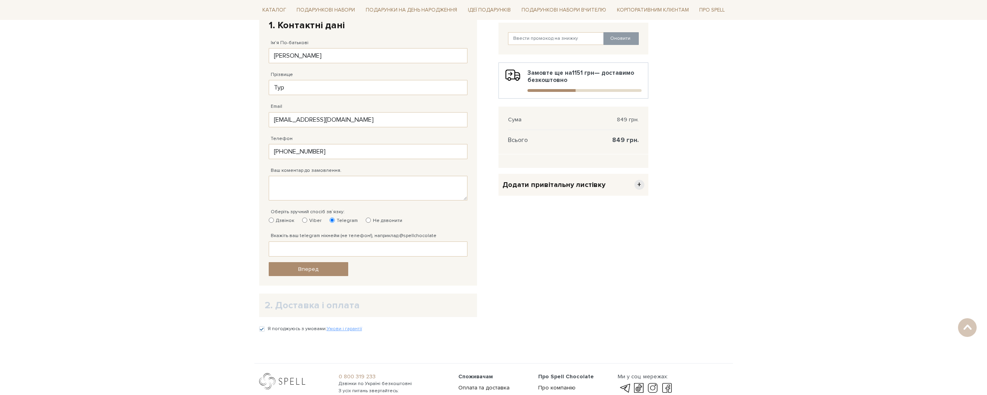
click at [304, 219] on input "Viber" at bounding box center [304, 219] width 5 height 5
radio input "true"
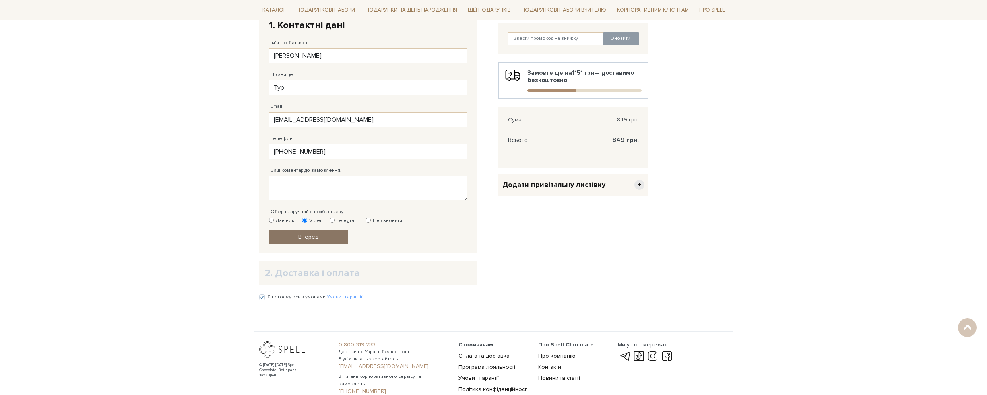
click at [303, 238] on span "Вперед" at bounding box center [308, 236] width 20 height 7
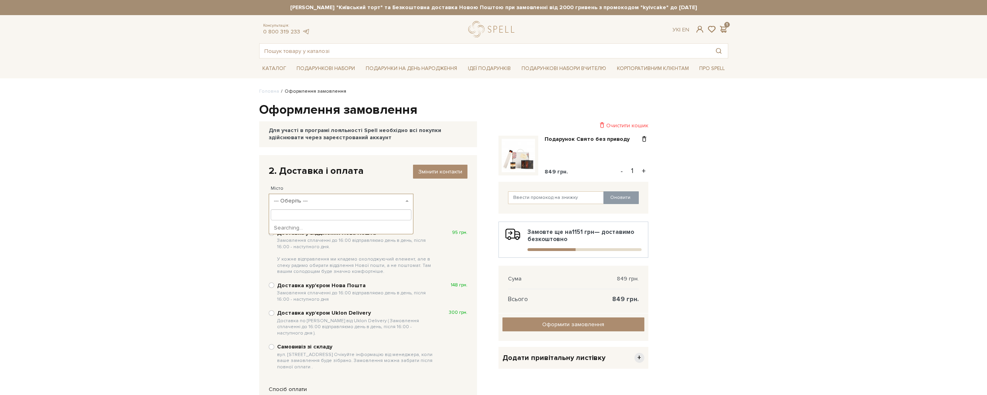
click at [299, 202] on span "--- Оберіть ---" at bounding box center [339, 201] width 130 height 8
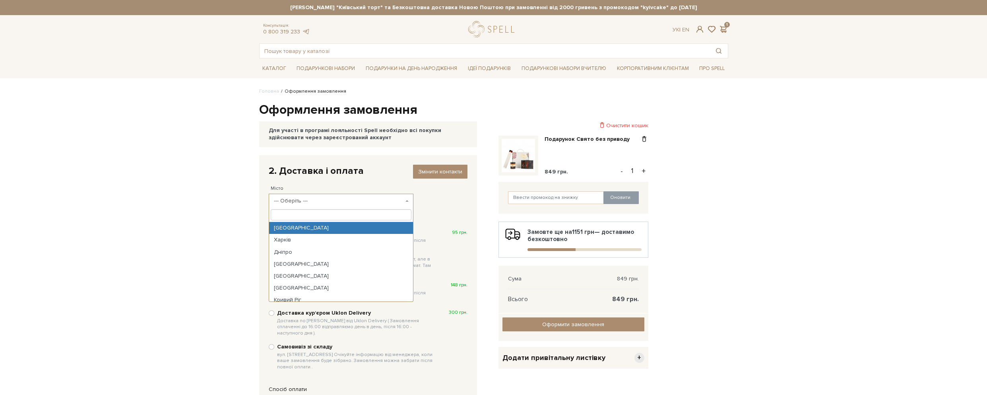
click at [298, 214] on input "search" at bounding box center [341, 214] width 141 height 11
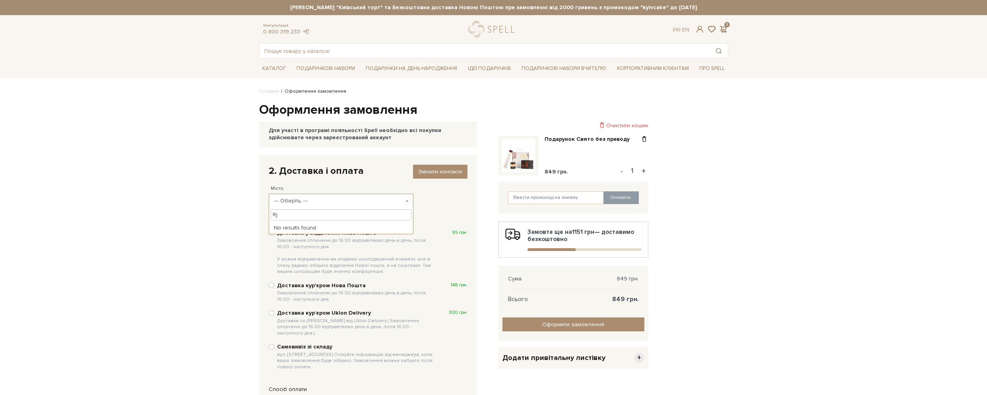
type input "R"
type input "Колонщ"
select select "Колонщина"
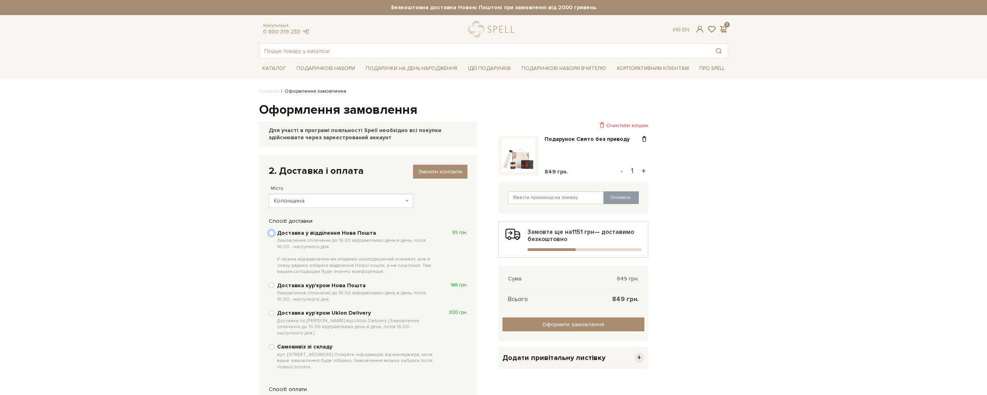
click at [270, 233] on input "Доставка у відділення Нова Пошта Замовлення сплаченні до 16:00 відправляємо ден…" at bounding box center [272, 233] width 6 height 6
radio input "true"
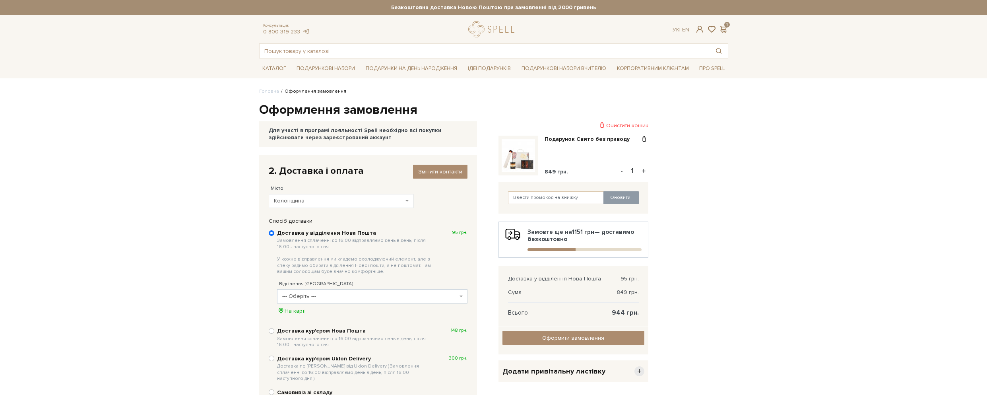
click at [331, 297] on span "--- Оберіть ---" at bounding box center [369, 296] width 175 height 8
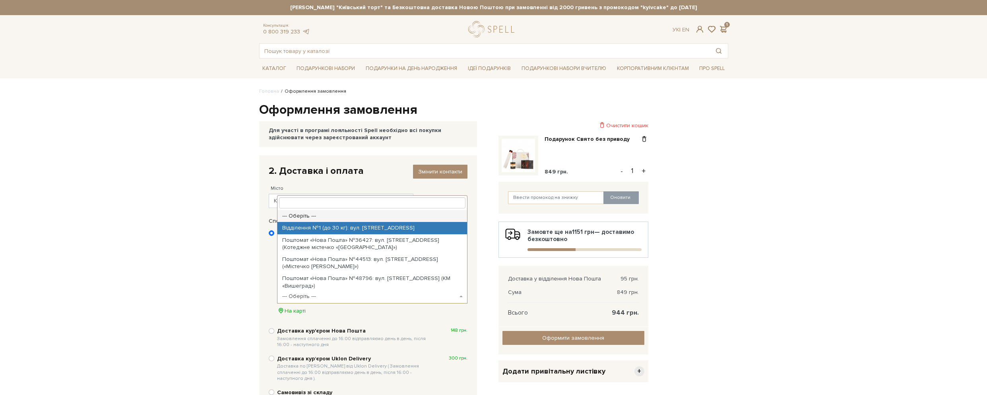
select select "Відділення №1 (до 30 кг): вул. Київська, 26"
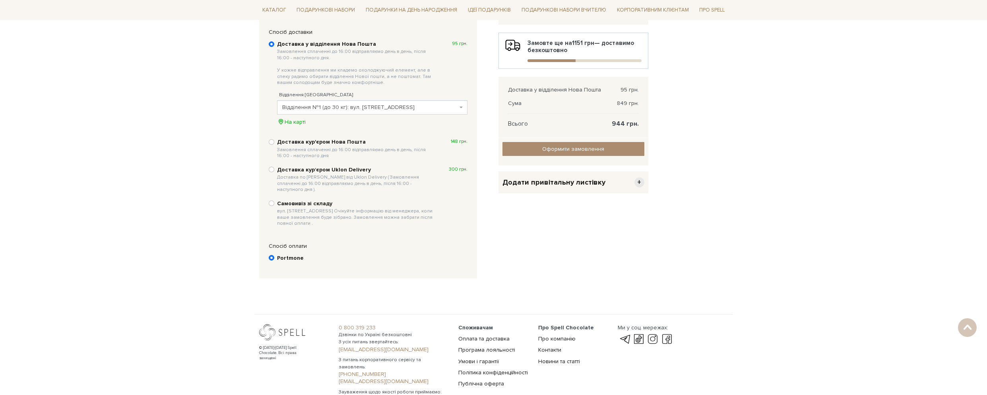
scroll to position [119, 0]
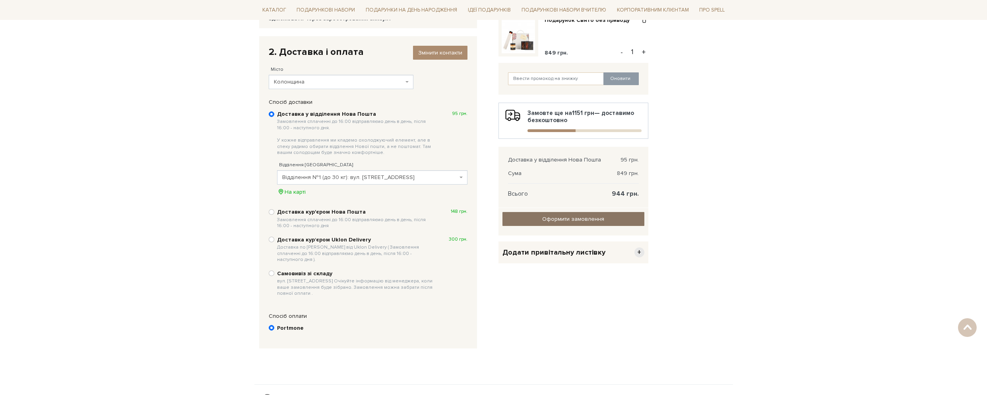
click at [560, 222] on input "Оформити замовлення" at bounding box center [574, 219] width 142 height 14
